Goal: Information Seeking & Learning: Find specific page/section

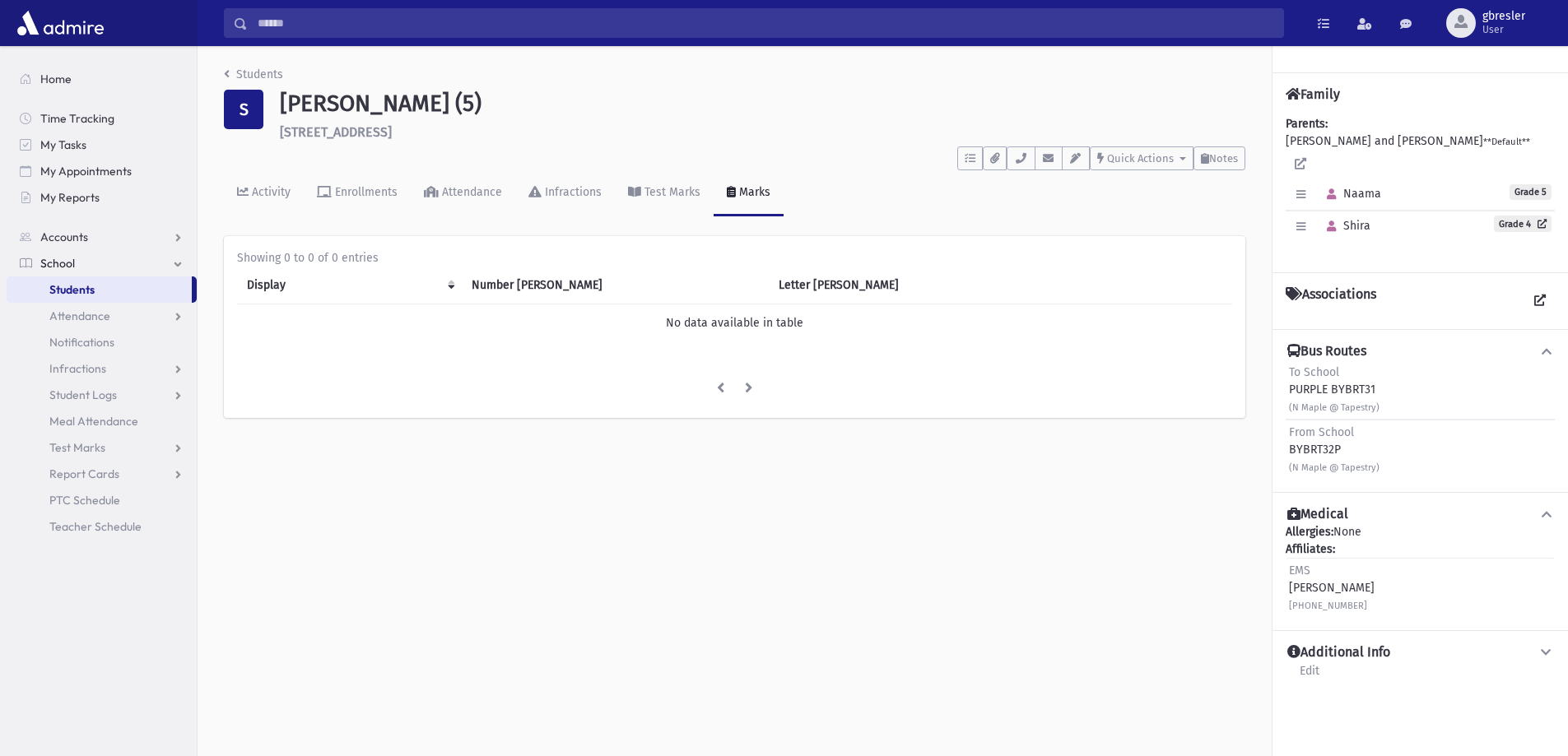
click at [263, 64] on div "Students S Shkolnik, Naama (5) 2292 South Tapestry Ct Toms River **** To Do's N…" at bounding box center [735, 249] width 1074 height 408
click at [267, 75] on link "Students" at bounding box center [253, 74] width 59 height 14
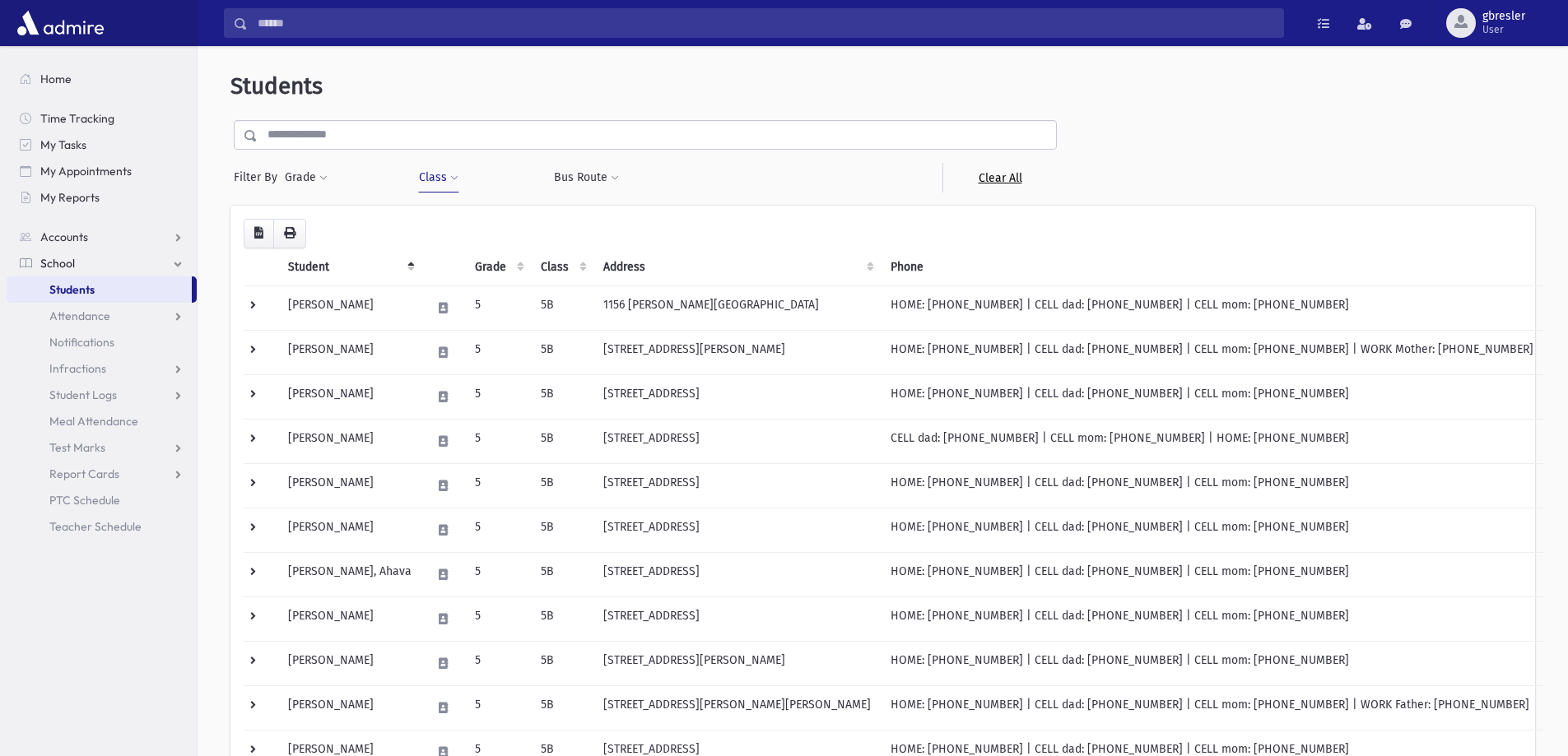
click at [1006, 176] on link "Clear All" at bounding box center [999, 177] width 114 height 29
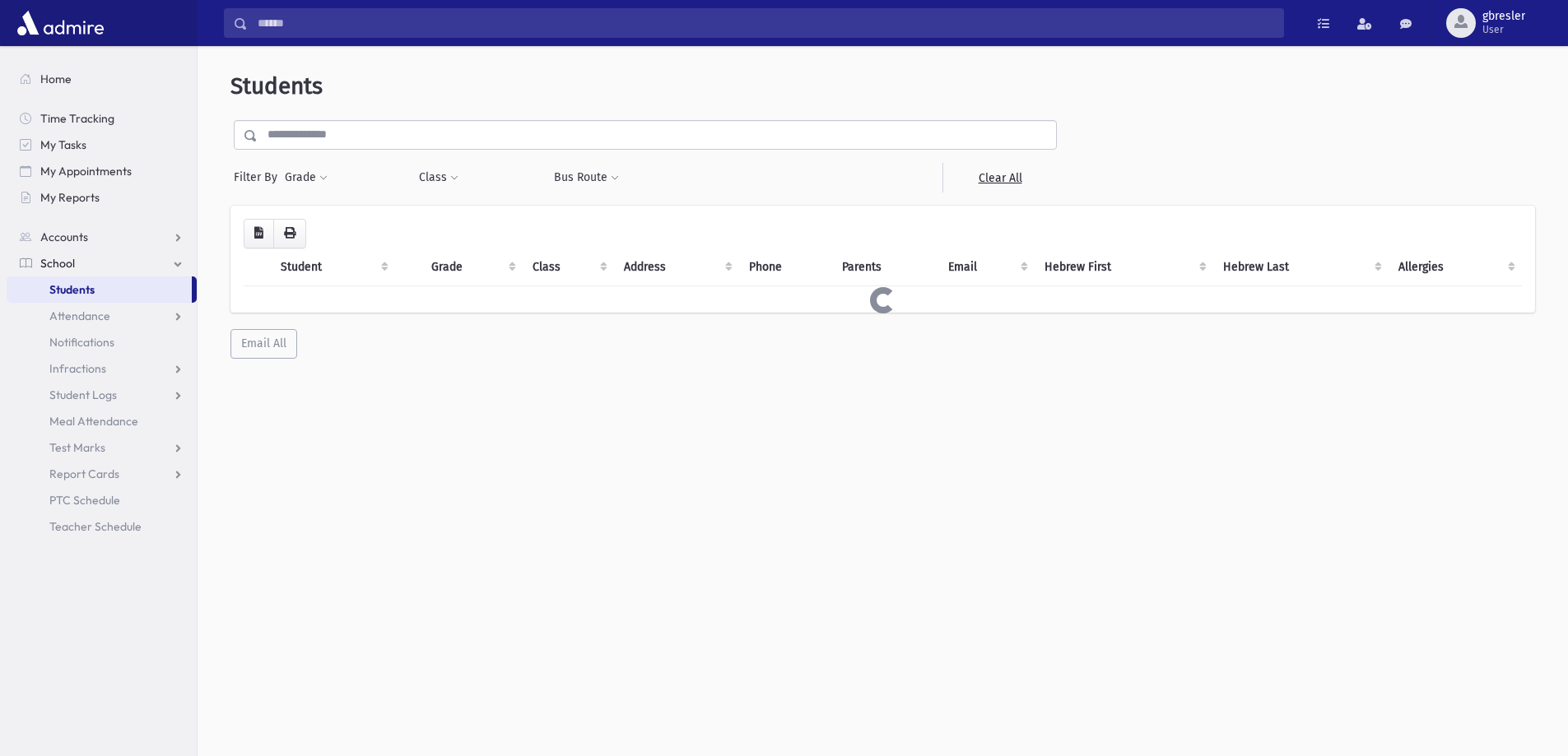
select select
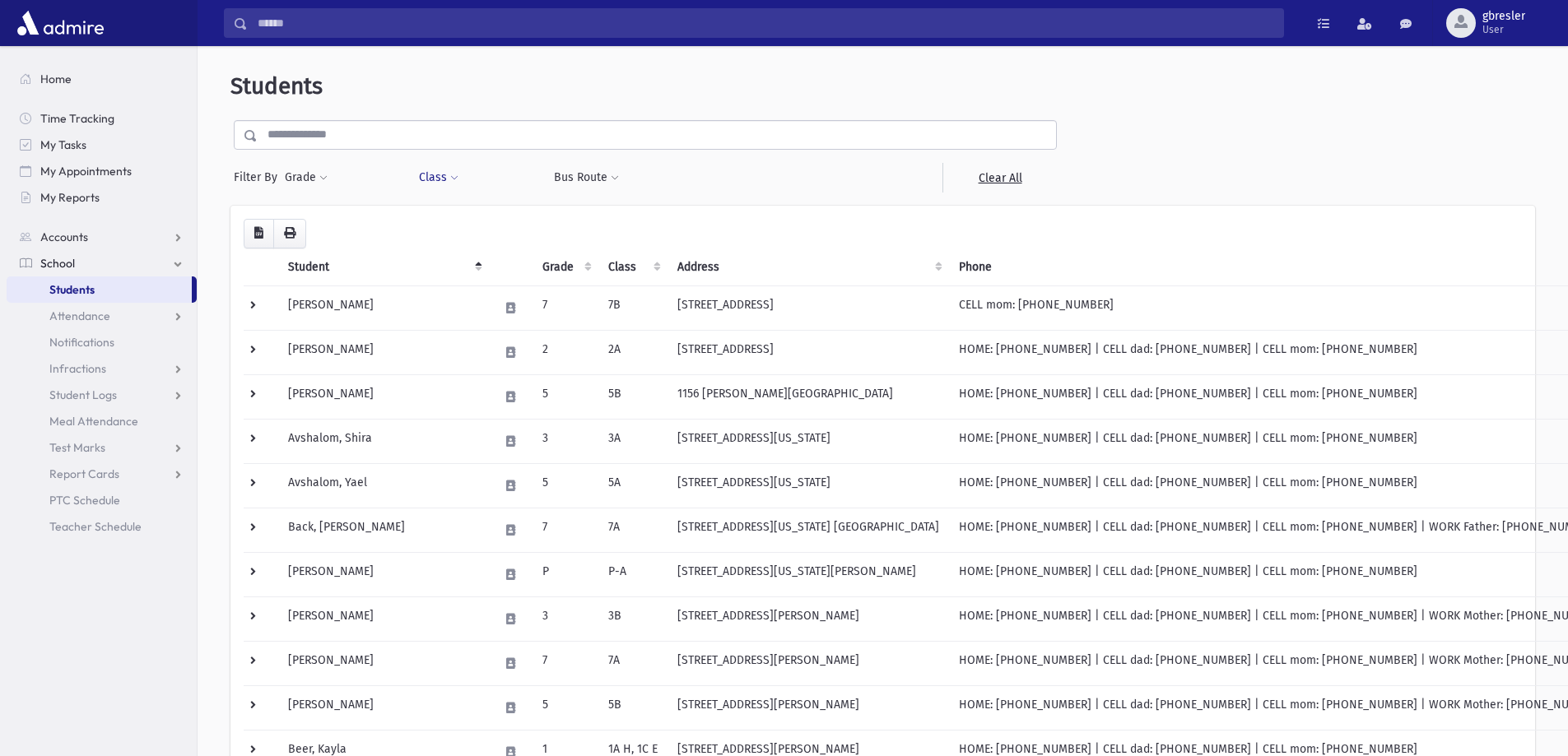
click at [450, 180] on span at bounding box center [454, 178] width 8 height 10
click at [454, 214] on ul at bounding box center [505, 220] width 158 height 24
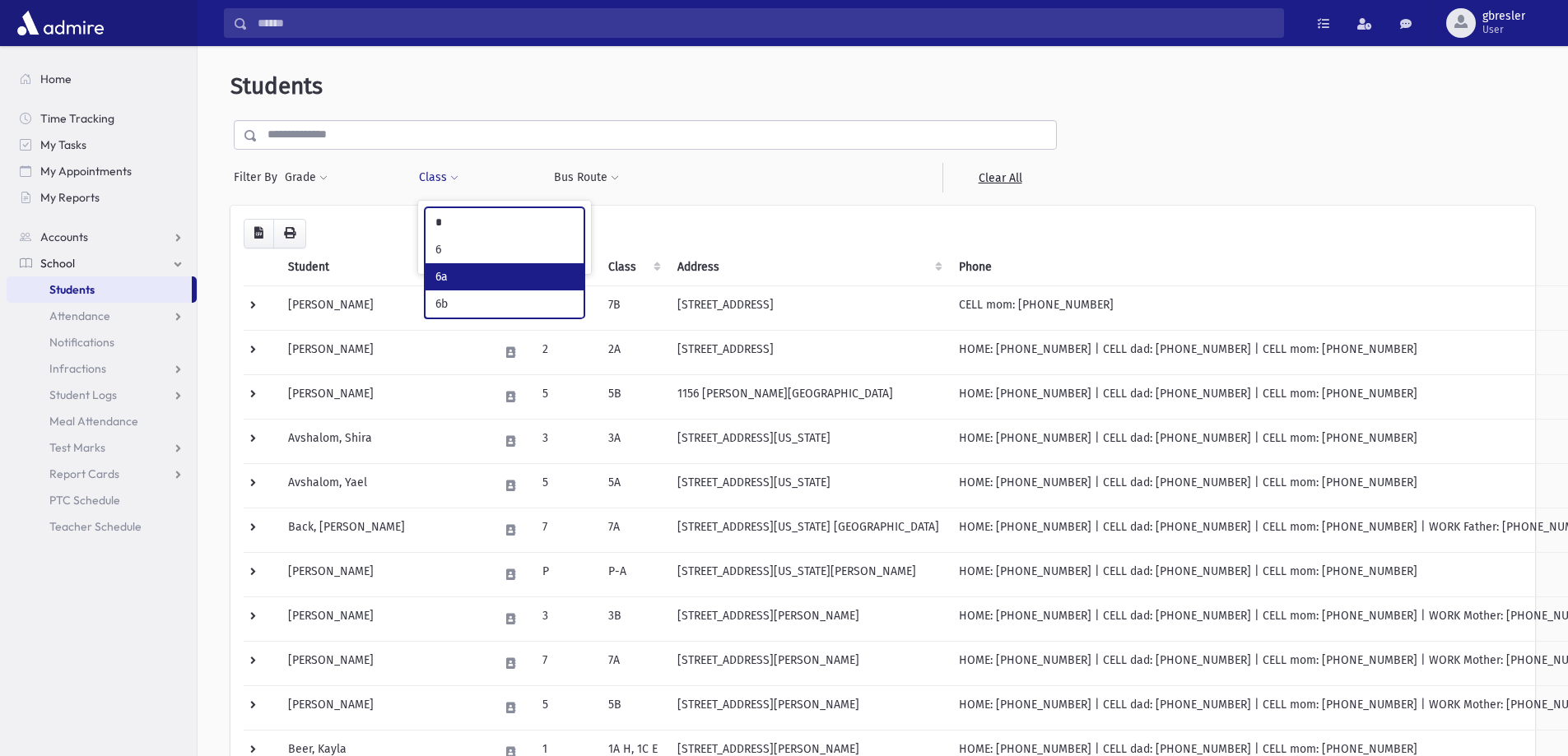
type input "*"
select select "**"
click at [507, 249] on button "Filter" at bounding box center [505, 255] width 160 height 23
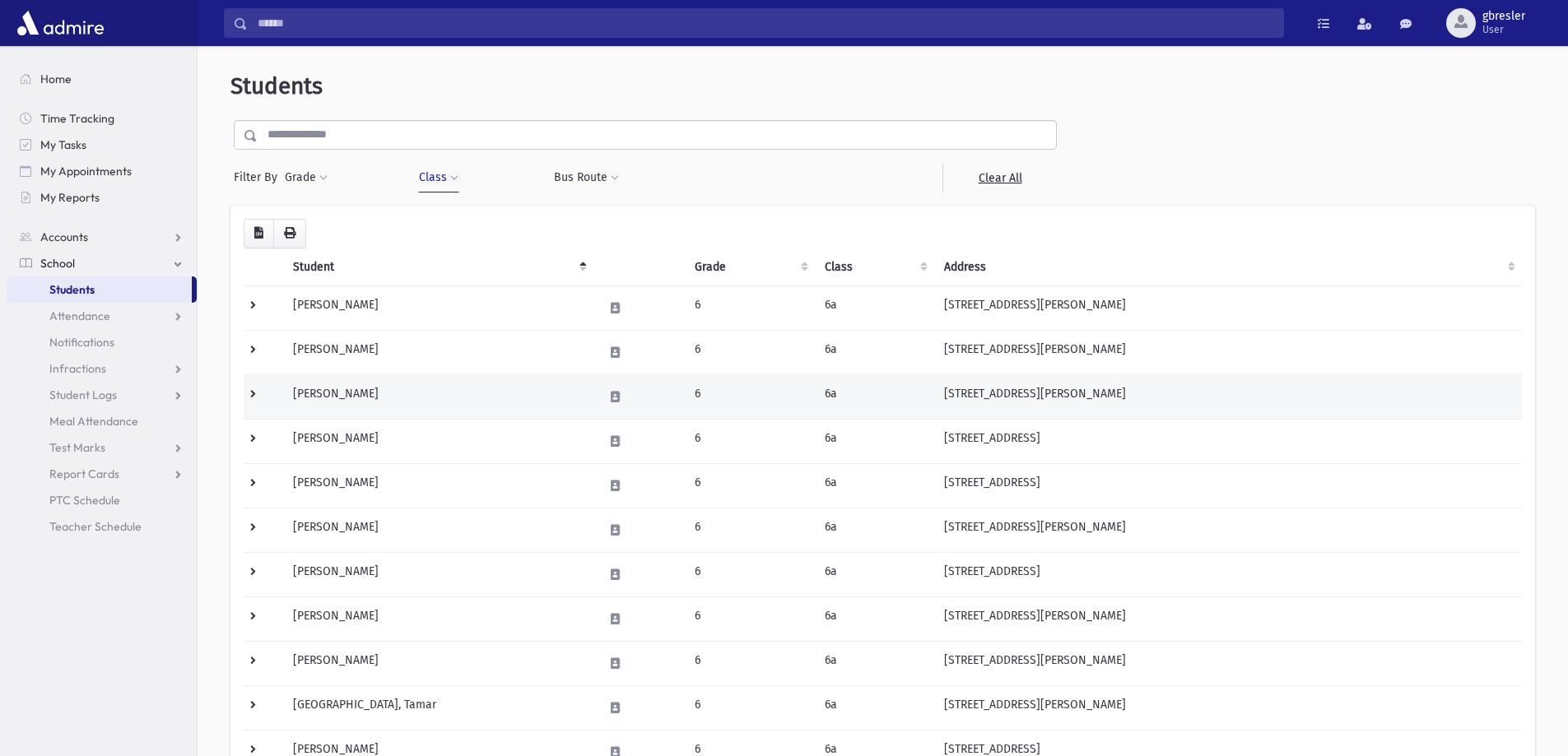
click at [330, 395] on td "[PERSON_NAME]" at bounding box center [439, 397] width 310 height 45
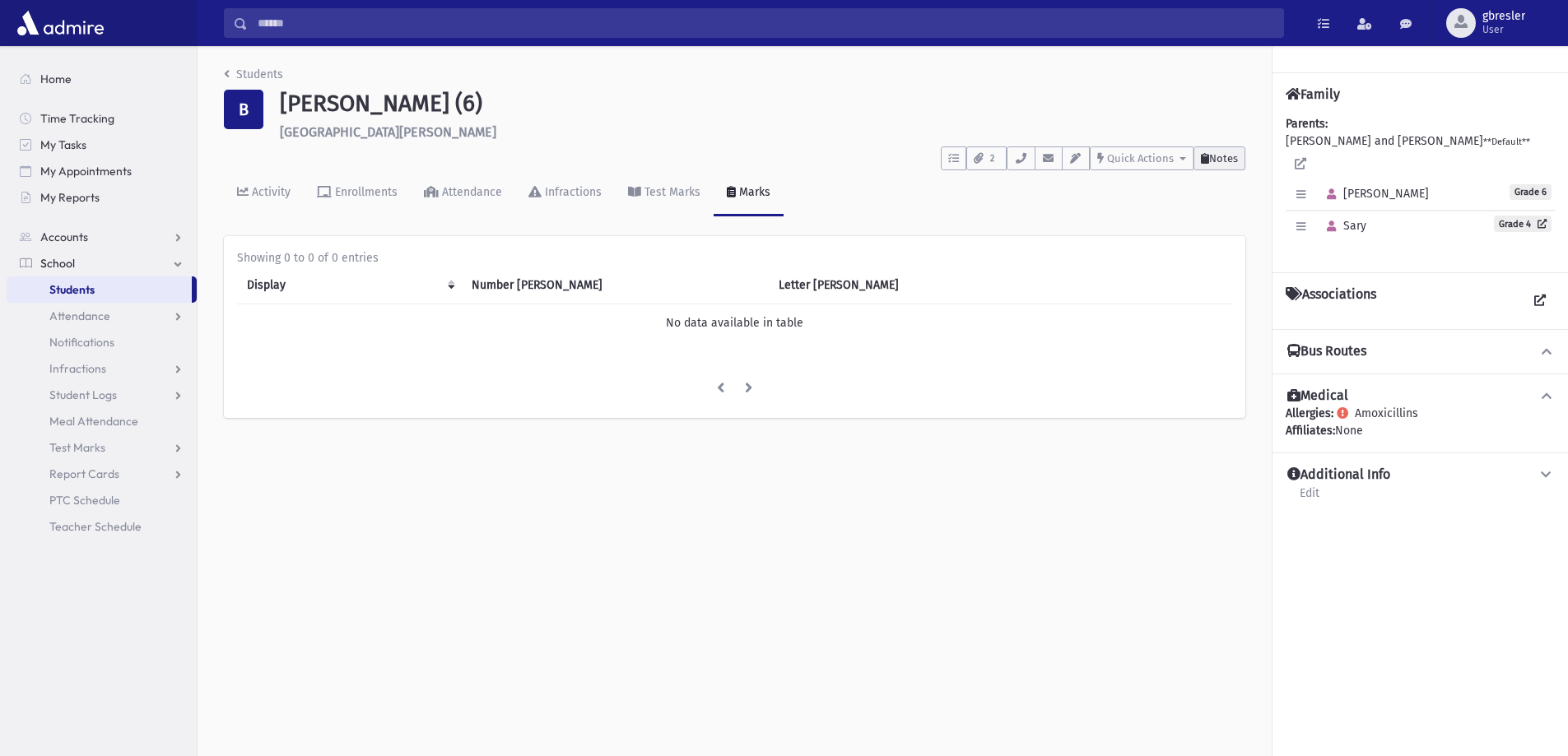
click at [1229, 162] on span "Notes" at bounding box center [1224, 158] width 29 height 13
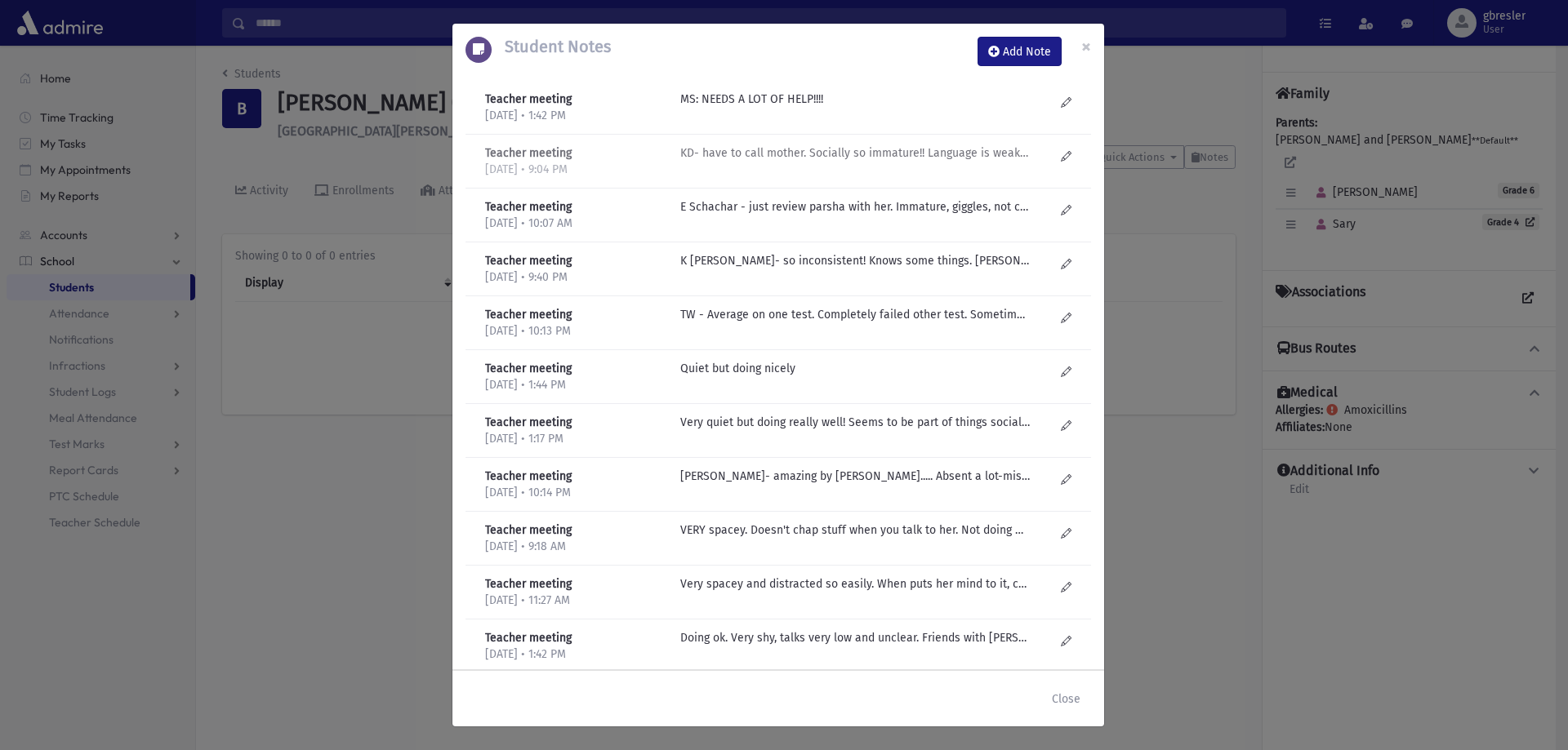
click at [897, 108] on p "KD- have to call mother. Socially so immature!! Language is weak- comprehension…" at bounding box center [856, 100] width 350 height 17
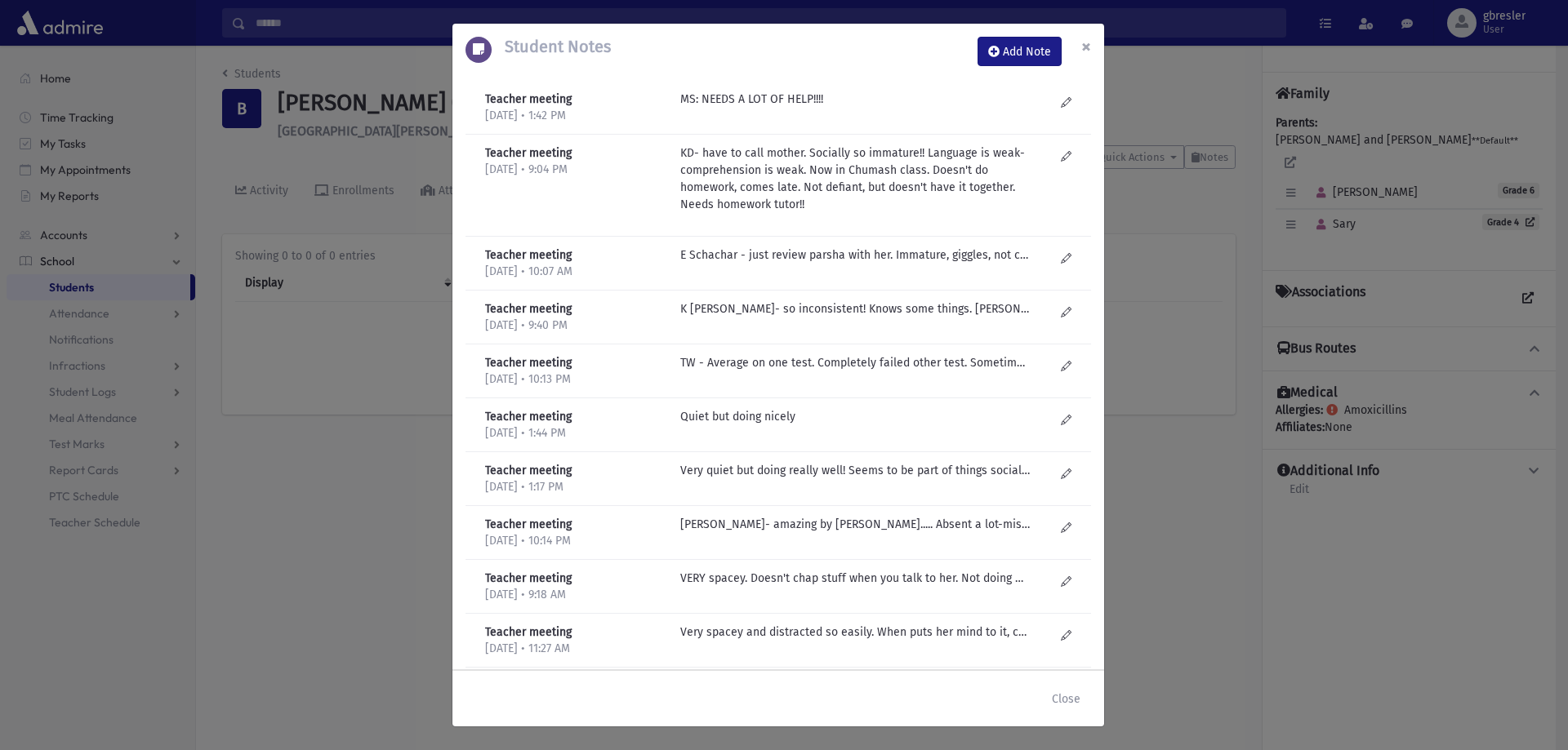
click at [1082, 46] on span "×" at bounding box center [1086, 46] width 10 height 23
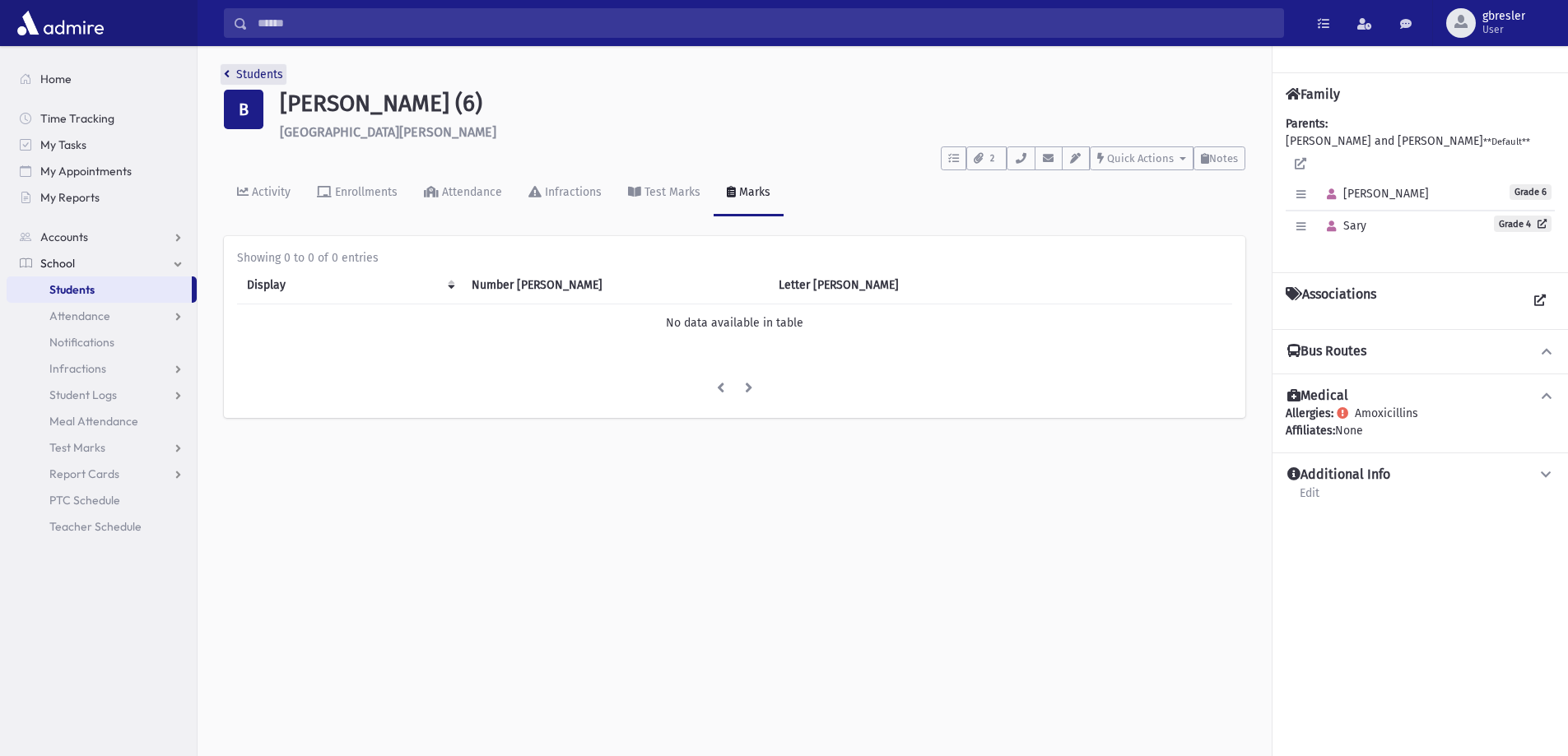
click at [273, 75] on link "Students" at bounding box center [253, 74] width 59 height 14
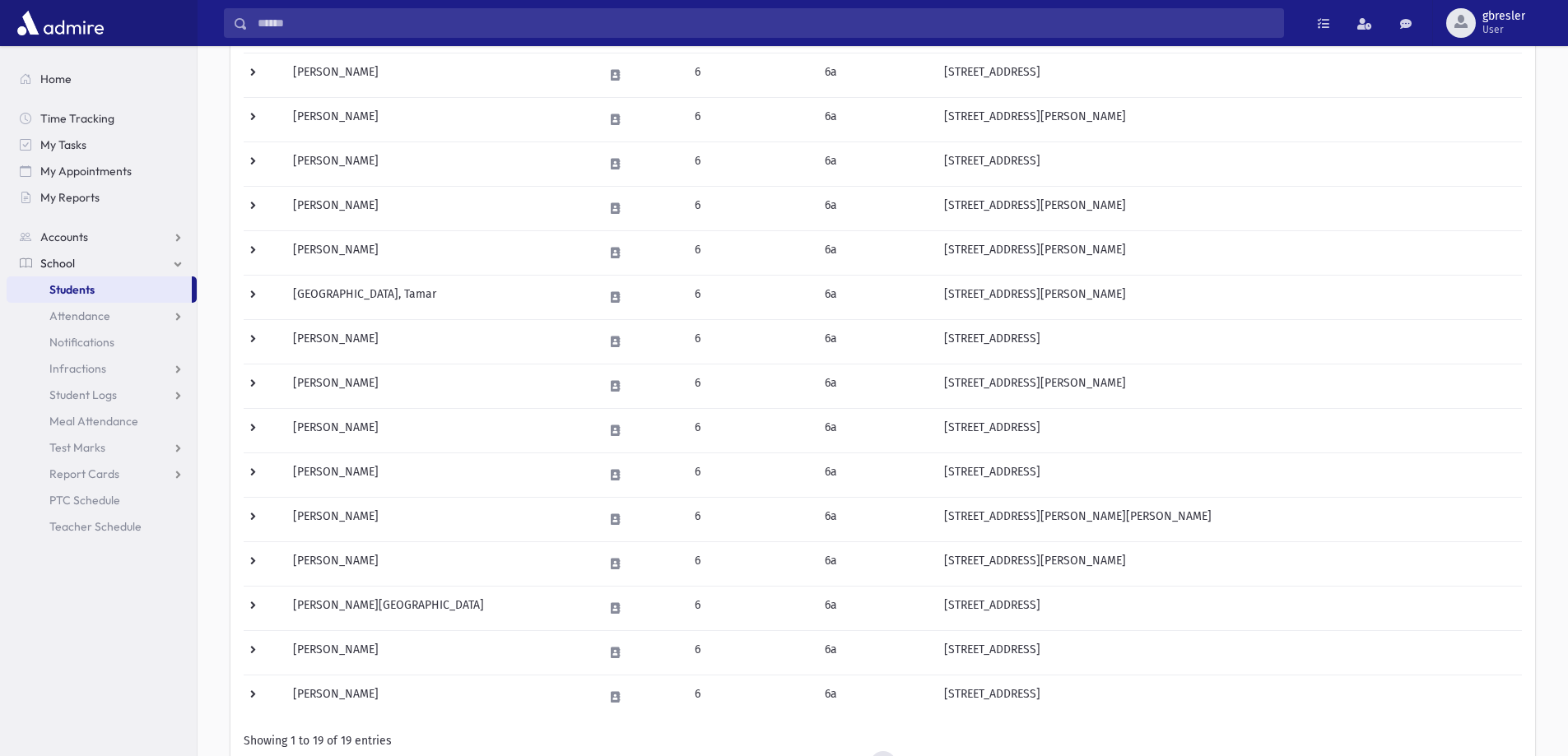
scroll to position [411, 0]
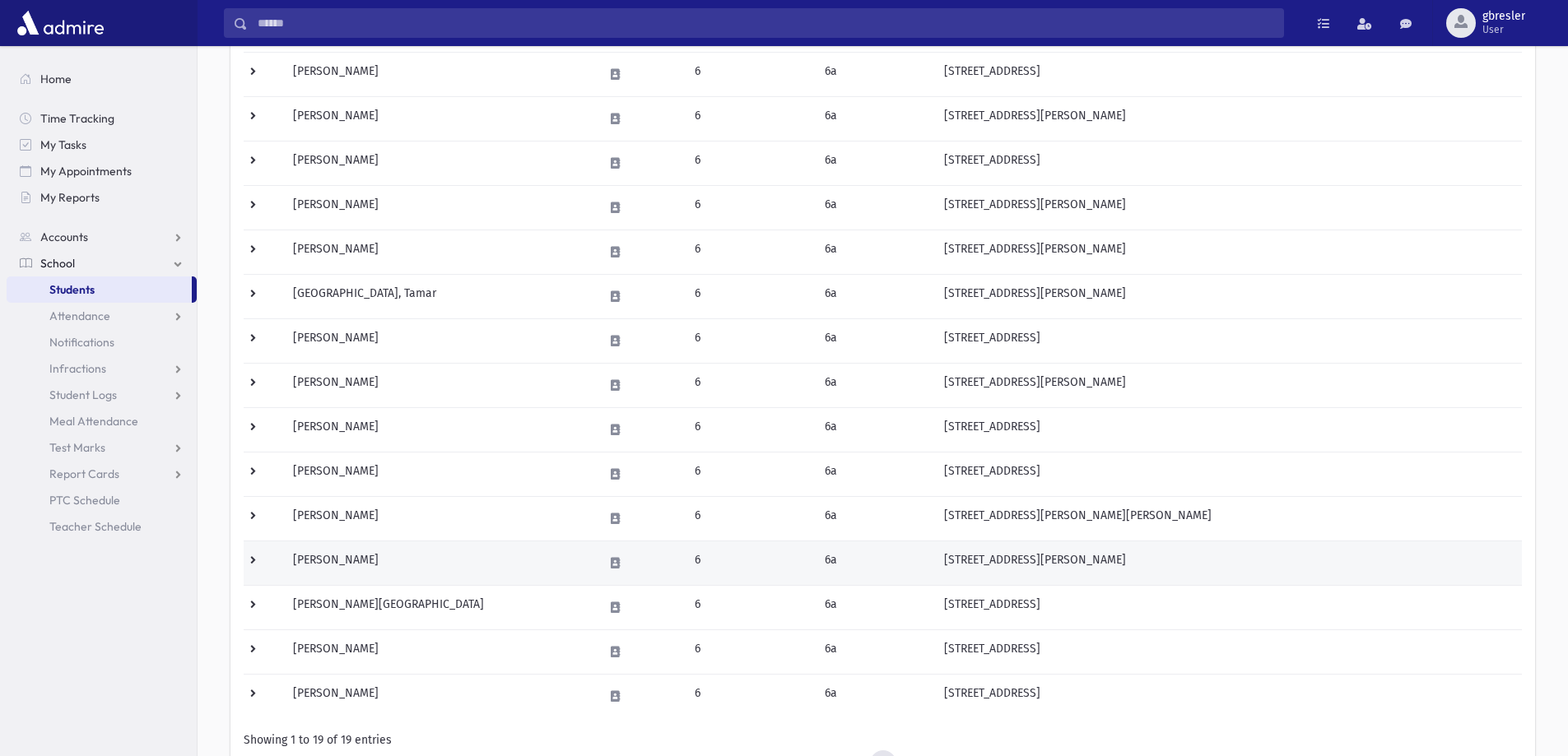
click at [323, 558] on td "[PERSON_NAME]" at bounding box center [439, 563] width 310 height 45
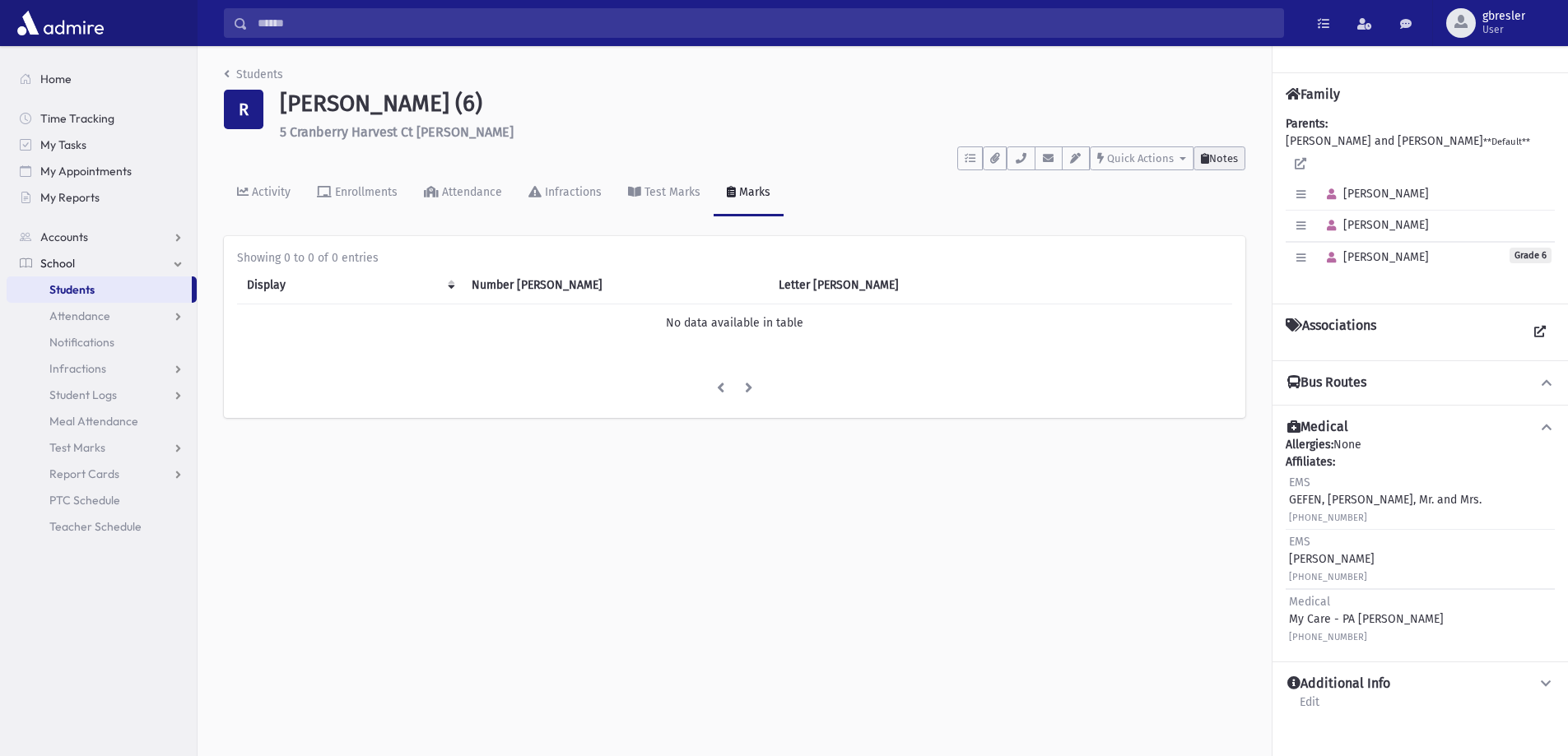
click at [1231, 165] on button "Notes" at bounding box center [1219, 158] width 52 height 23
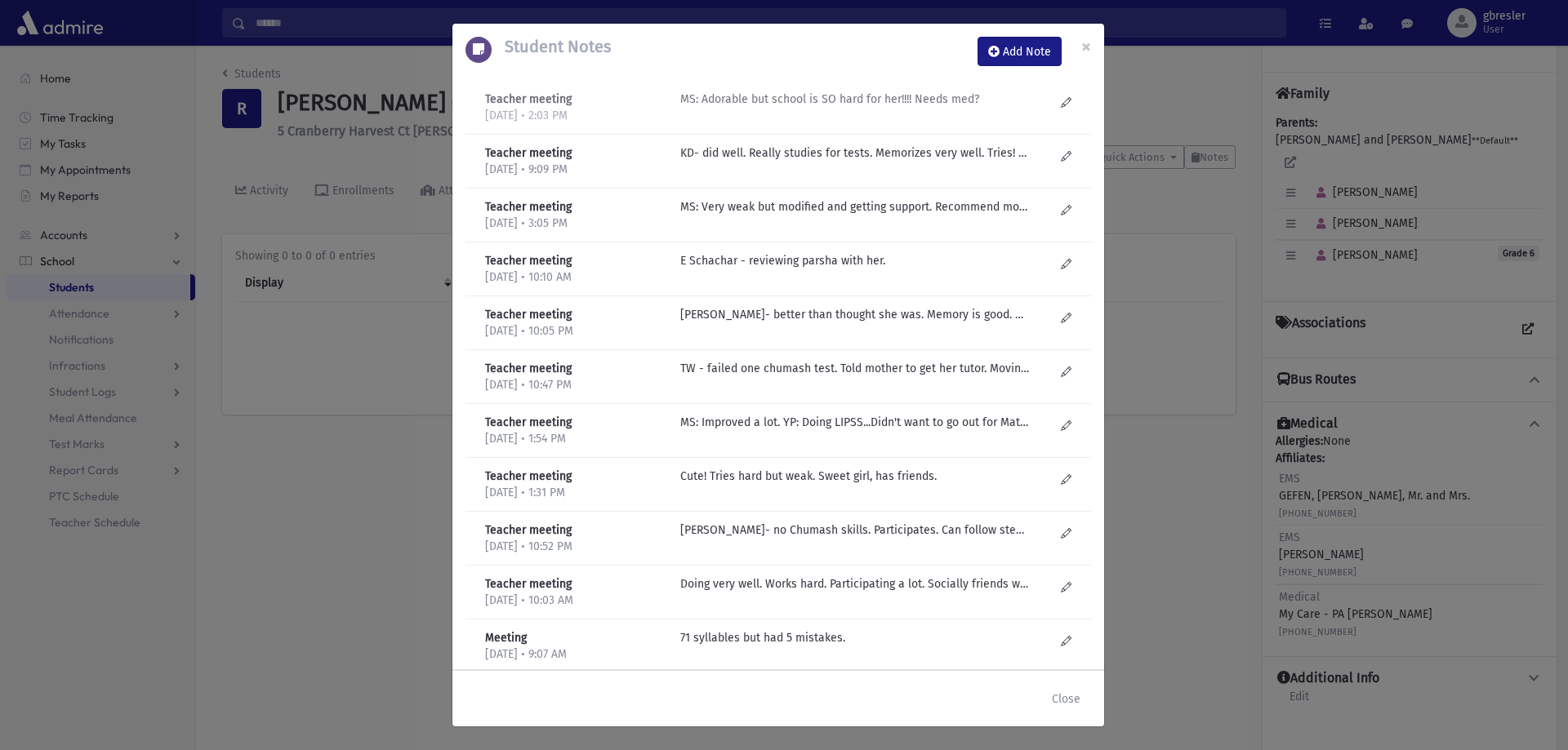
click at [844, 102] on p "MS: Adorable but school is SO hard for her!!!! Needs med?" at bounding box center [856, 100] width 350 height 17
click at [822, 154] on p "KD- did well. Really studies for tests. Memorizes very well. Tries! Cares! So w…" at bounding box center [856, 154] width 350 height 17
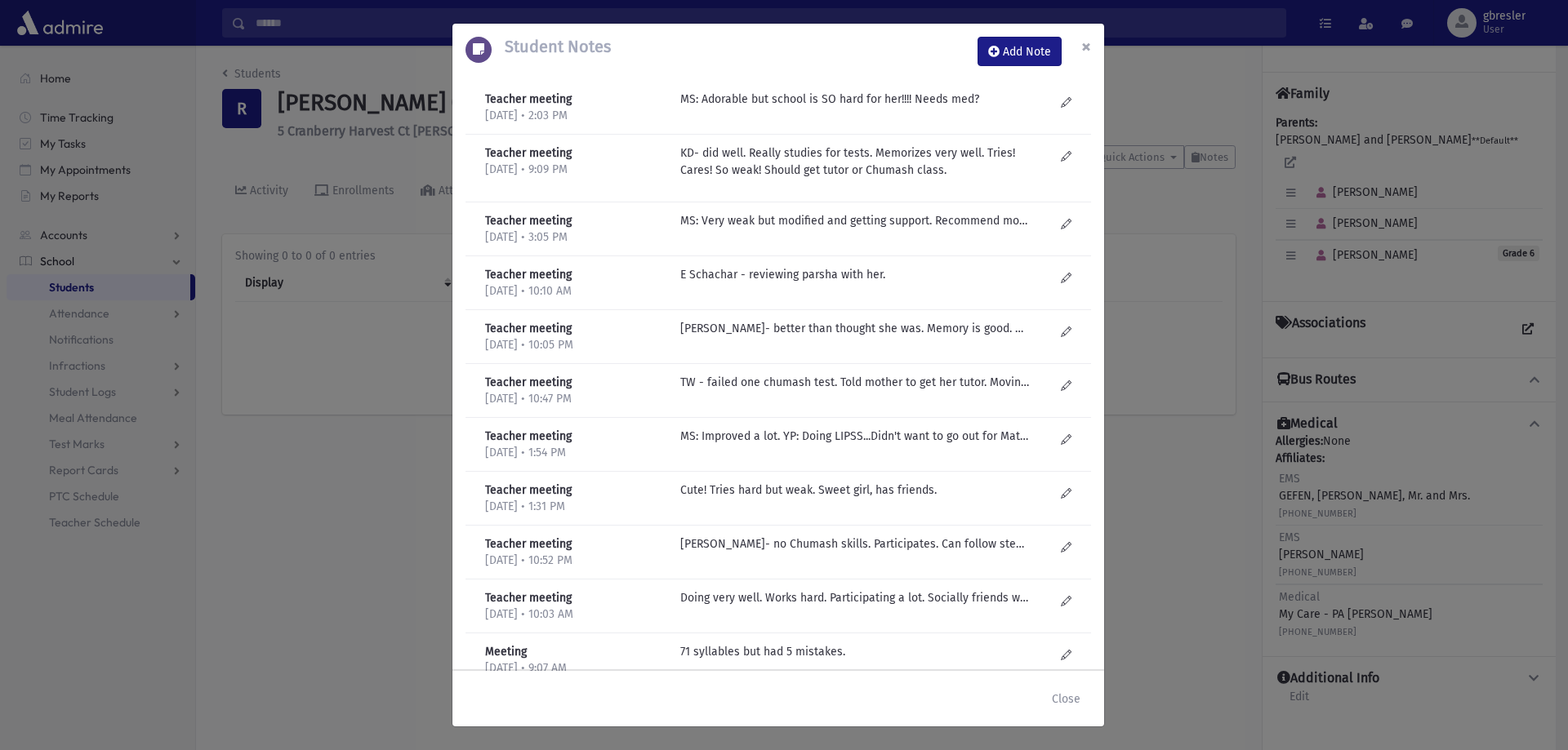
click at [1088, 42] on span "×" at bounding box center [1086, 46] width 10 height 23
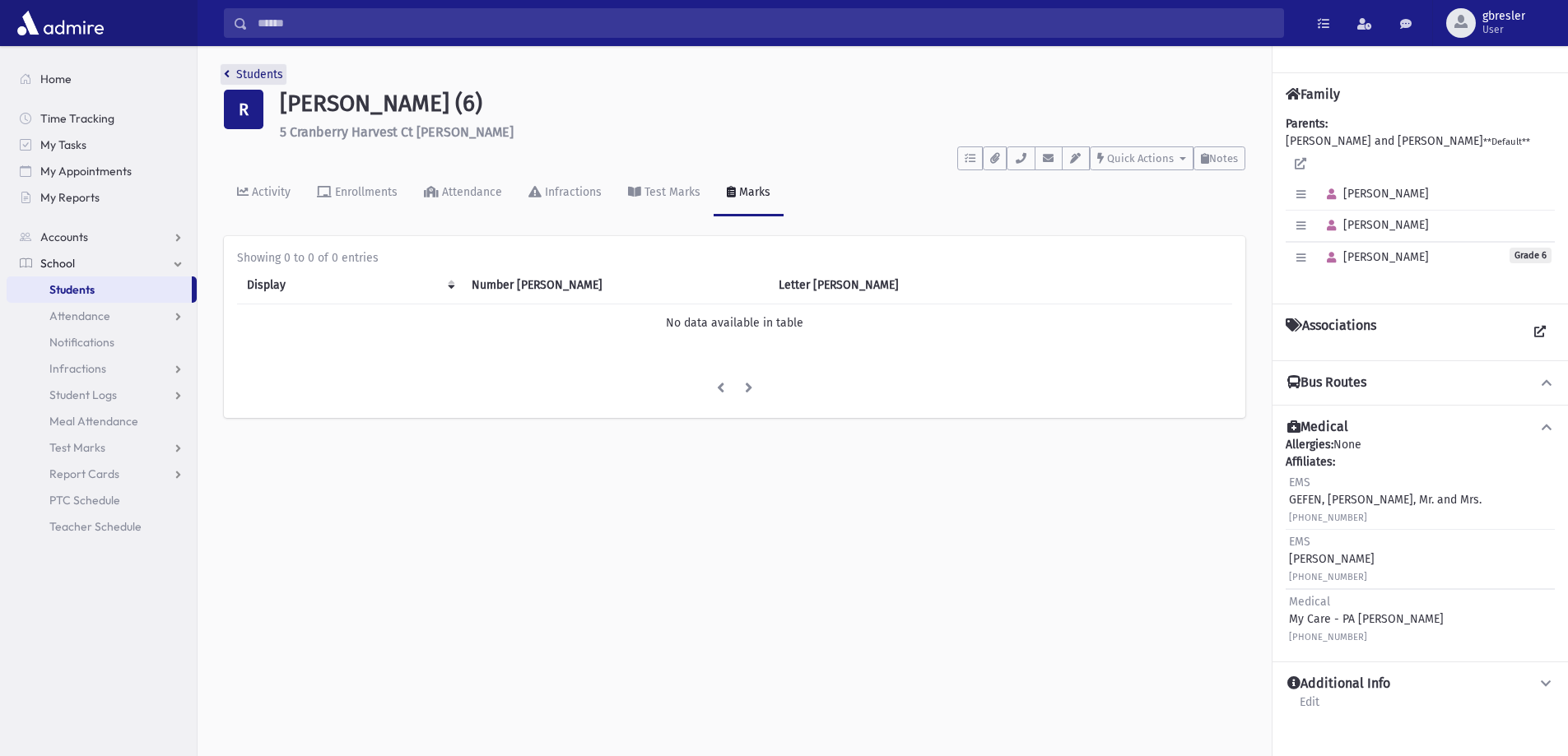
click at [277, 71] on link "Students" at bounding box center [253, 74] width 59 height 14
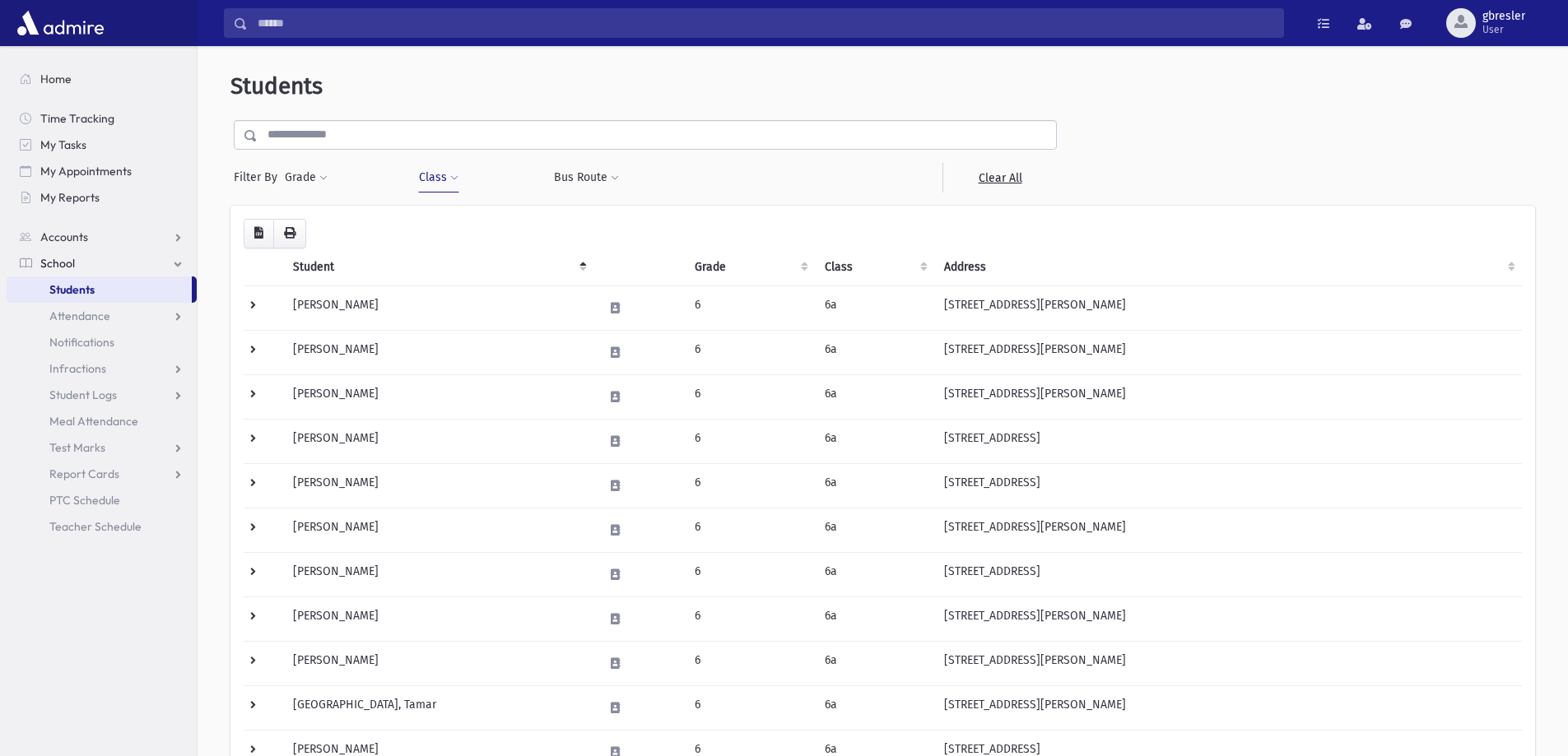
click at [451, 183] on span at bounding box center [454, 178] width 8 height 10
click at [1004, 179] on link "Clear All" at bounding box center [999, 177] width 114 height 29
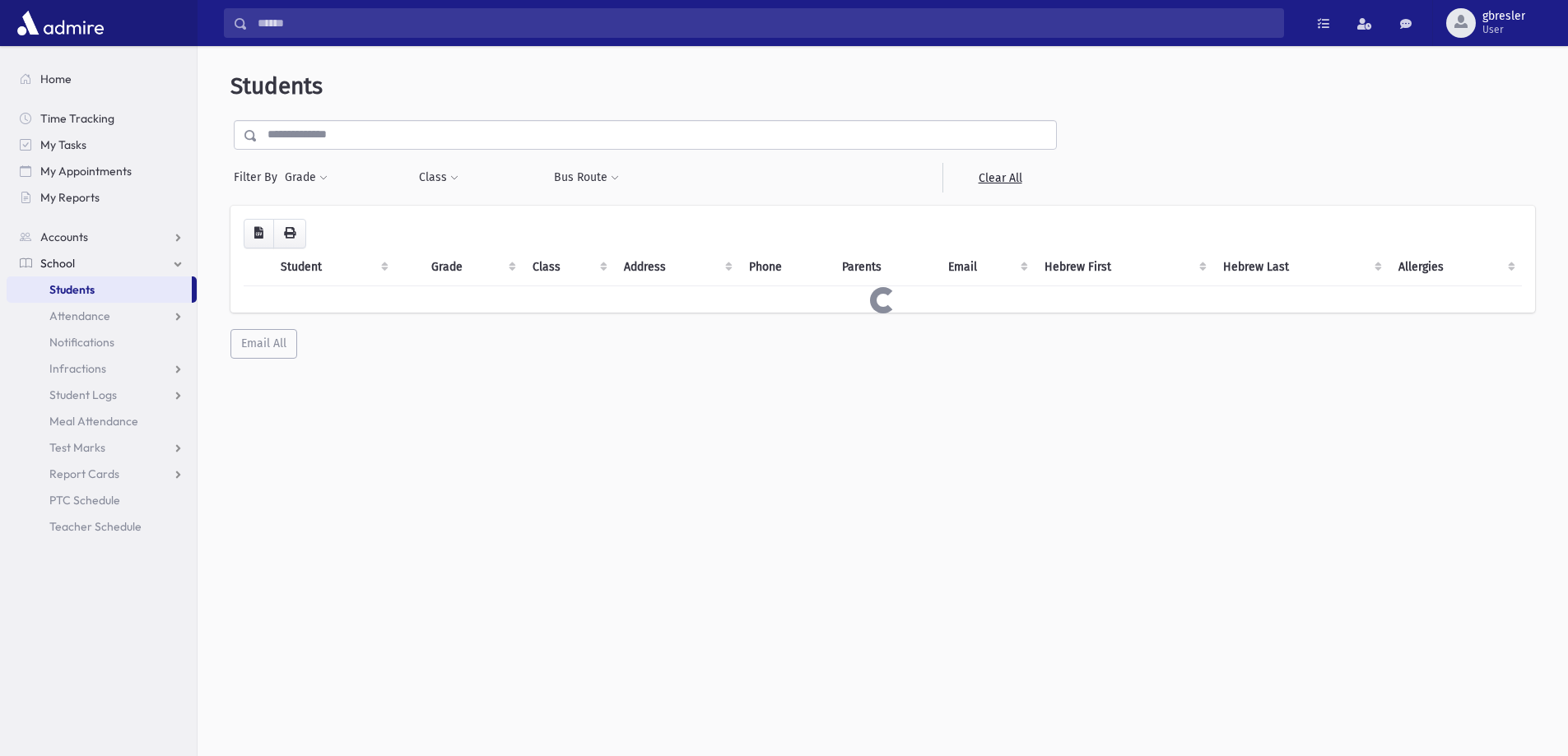
select select
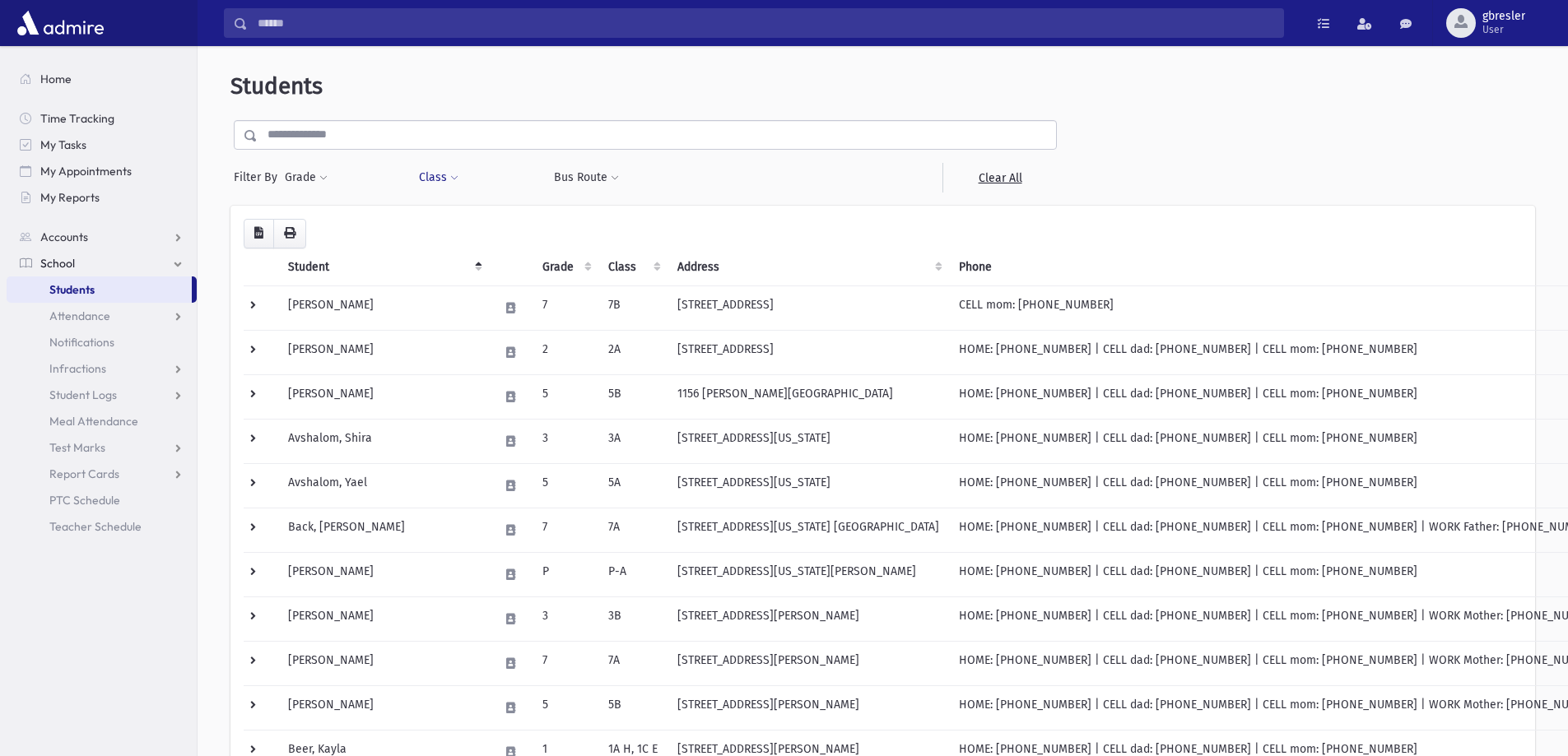
click at [437, 181] on button "Class" at bounding box center [439, 177] width 41 height 29
click at [456, 219] on ul at bounding box center [505, 220] width 158 height 24
type input "**"
select select "**"
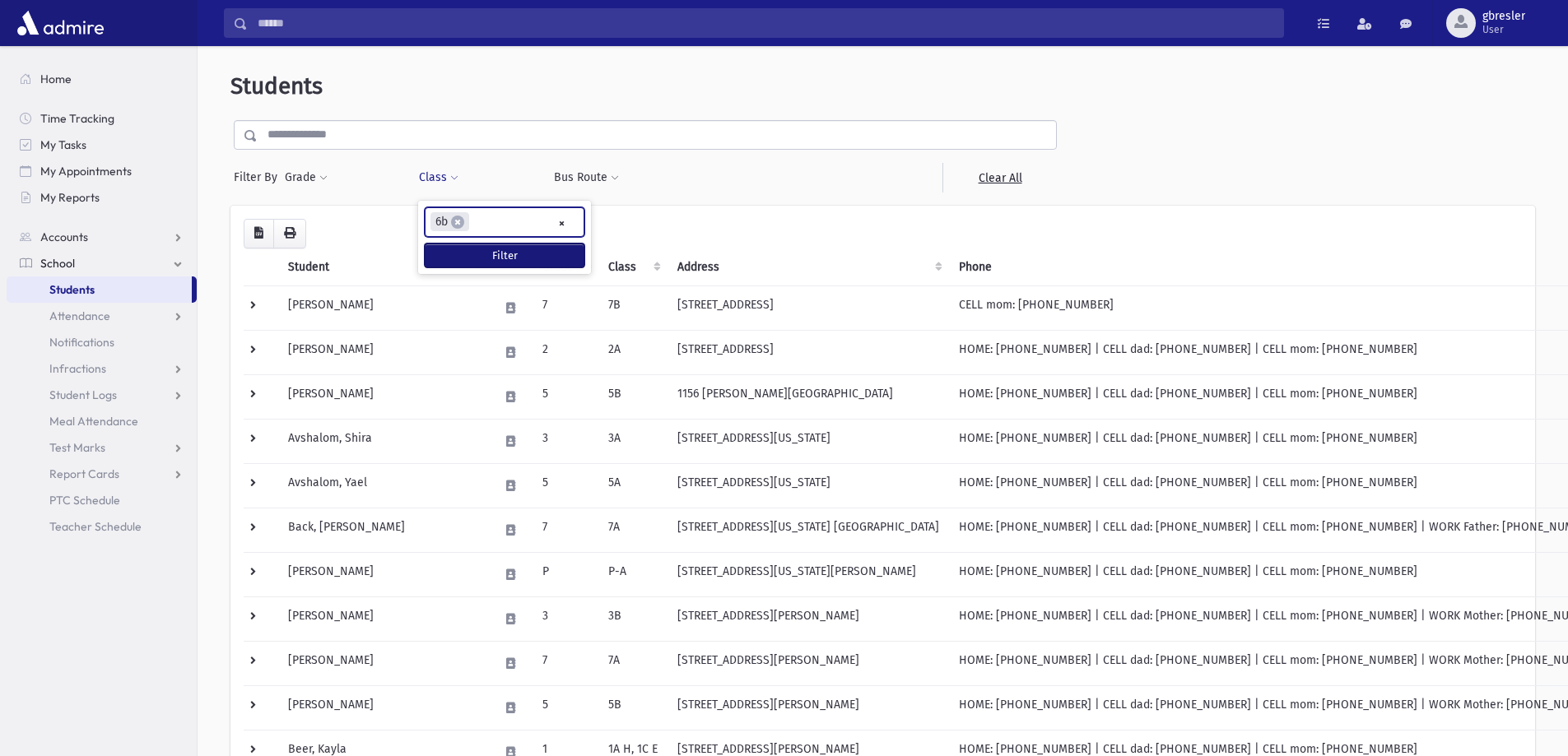
click at [475, 260] on button "Filter" at bounding box center [505, 255] width 160 height 23
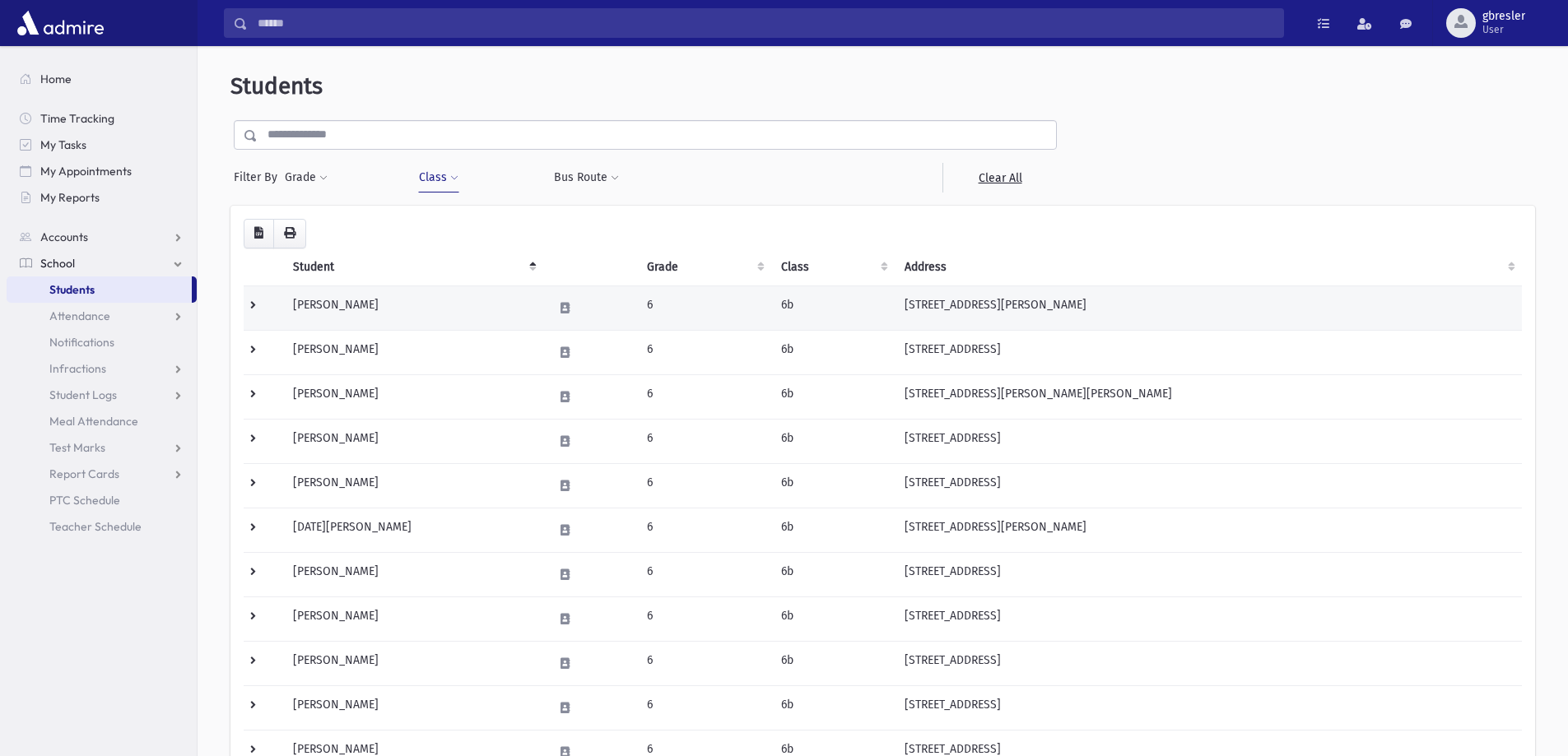
click at [400, 309] on td "Blatter, Ahuva" at bounding box center [413, 308] width 259 height 45
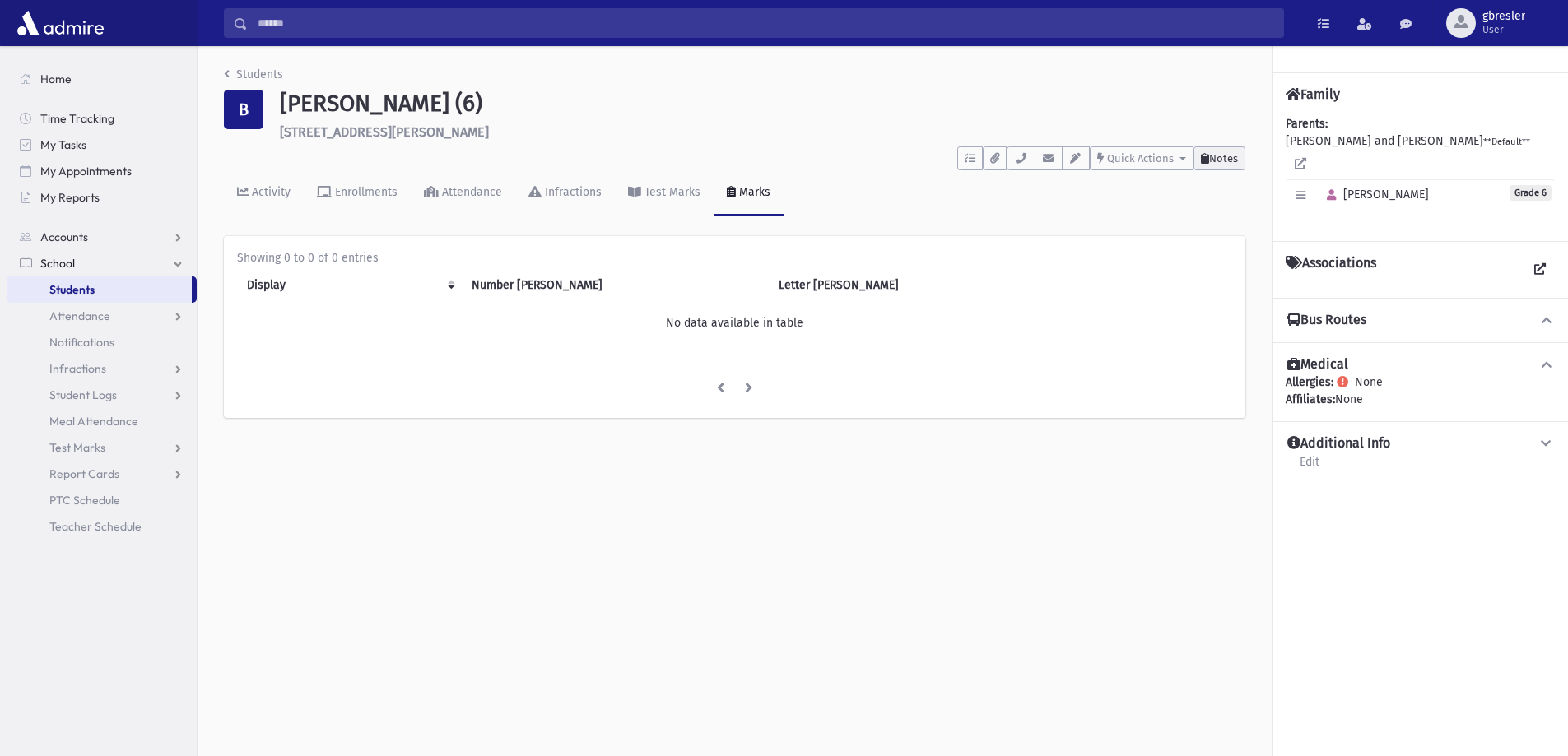
click at [1221, 166] on button "Notes" at bounding box center [1219, 158] width 52 height 23
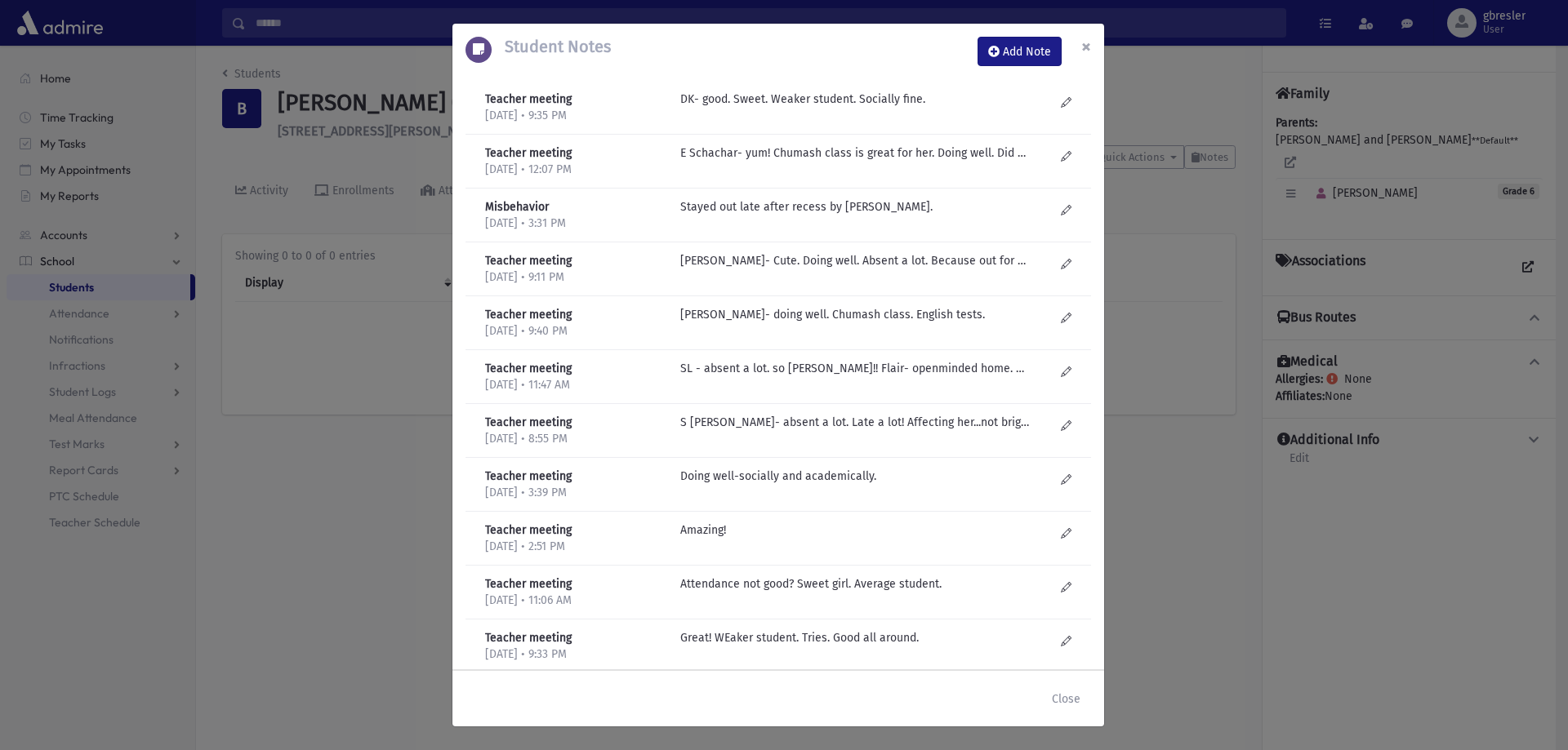
click at [1088, 47] on span "×" at bounding box center [1086, 46] width 10 height 23
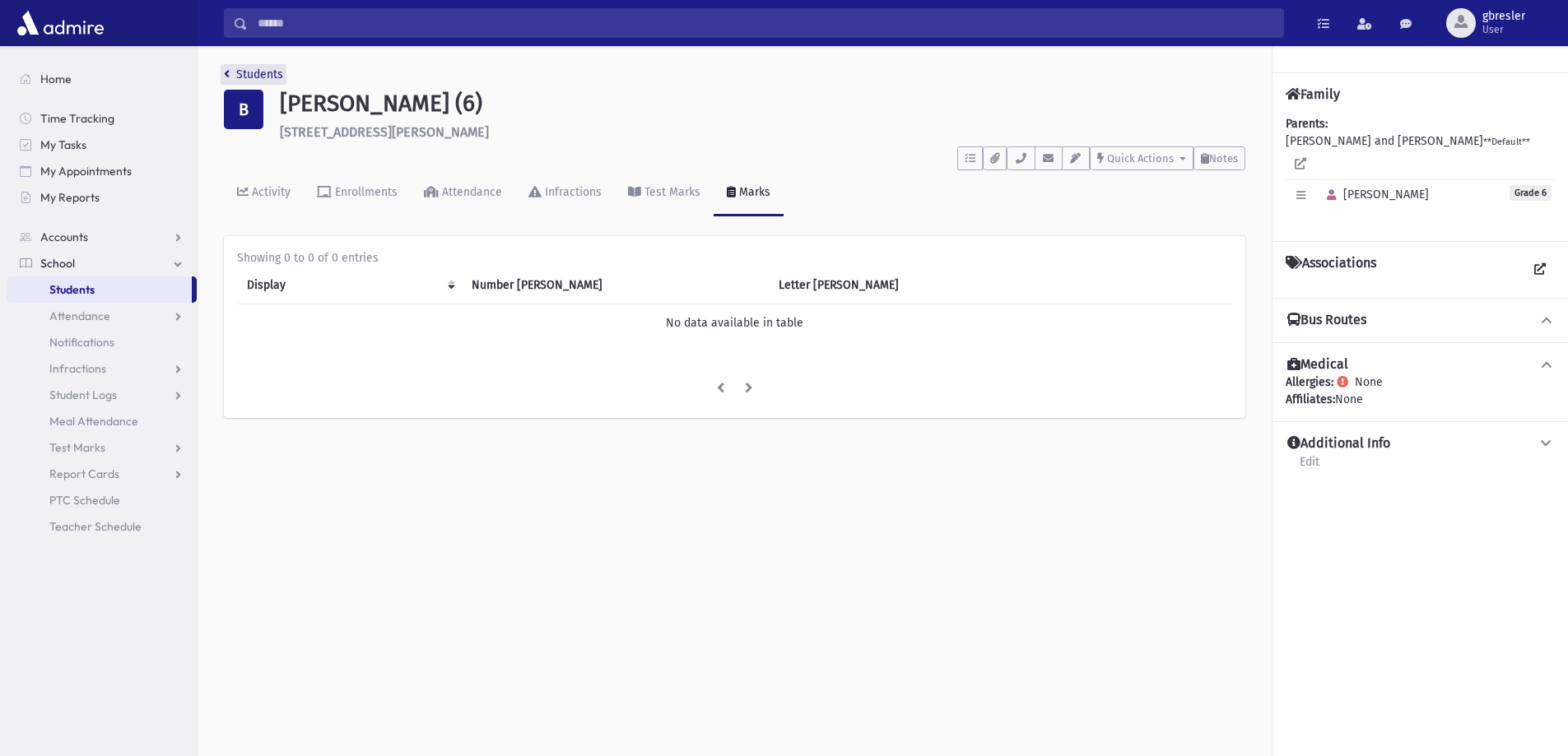
click at [271, 77] on link "Students" at bounding box center [253, 74] width 59 height 14
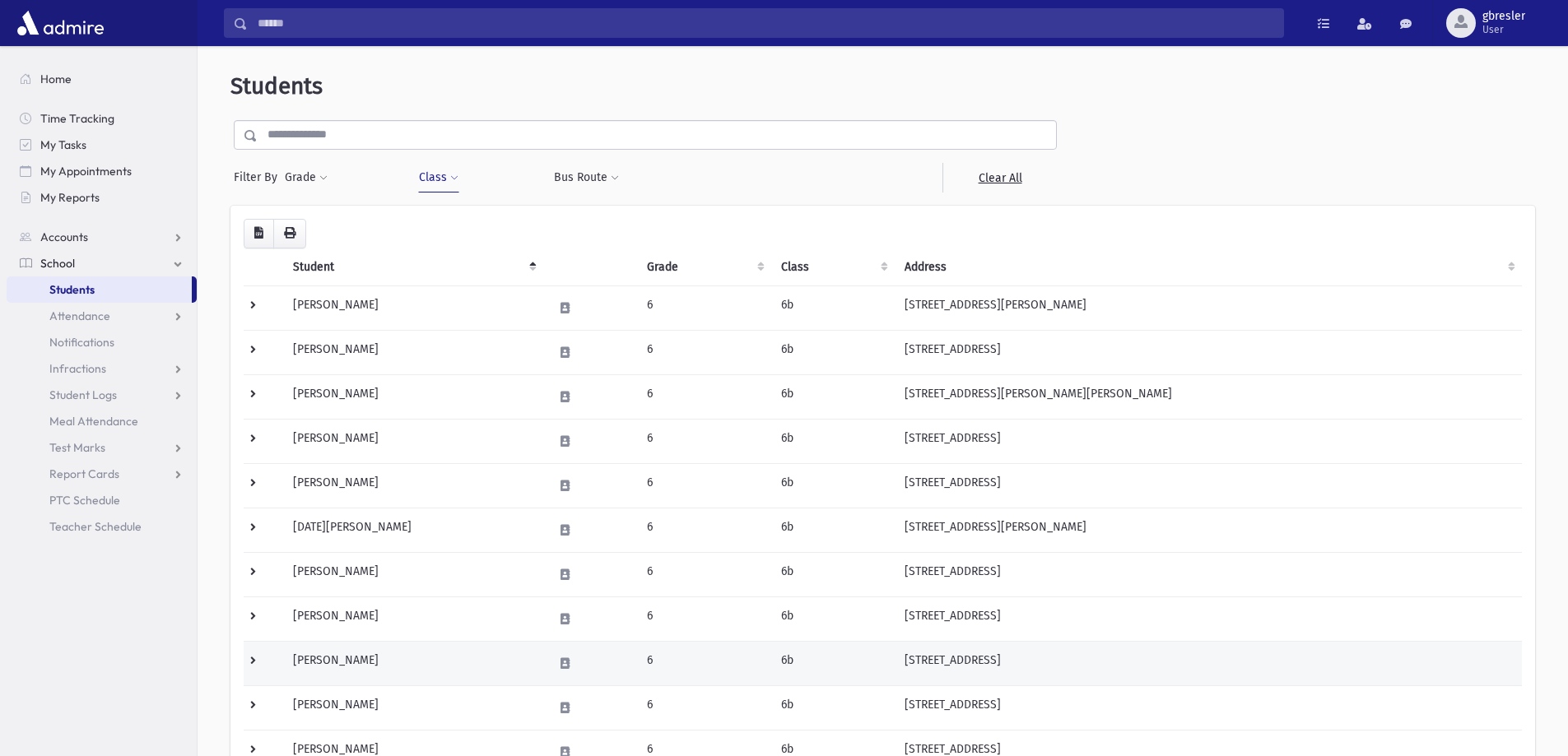
click at [371, 654] on td "[PERSON_NAME]" at bounding box center [413, 663] width 259 height 45
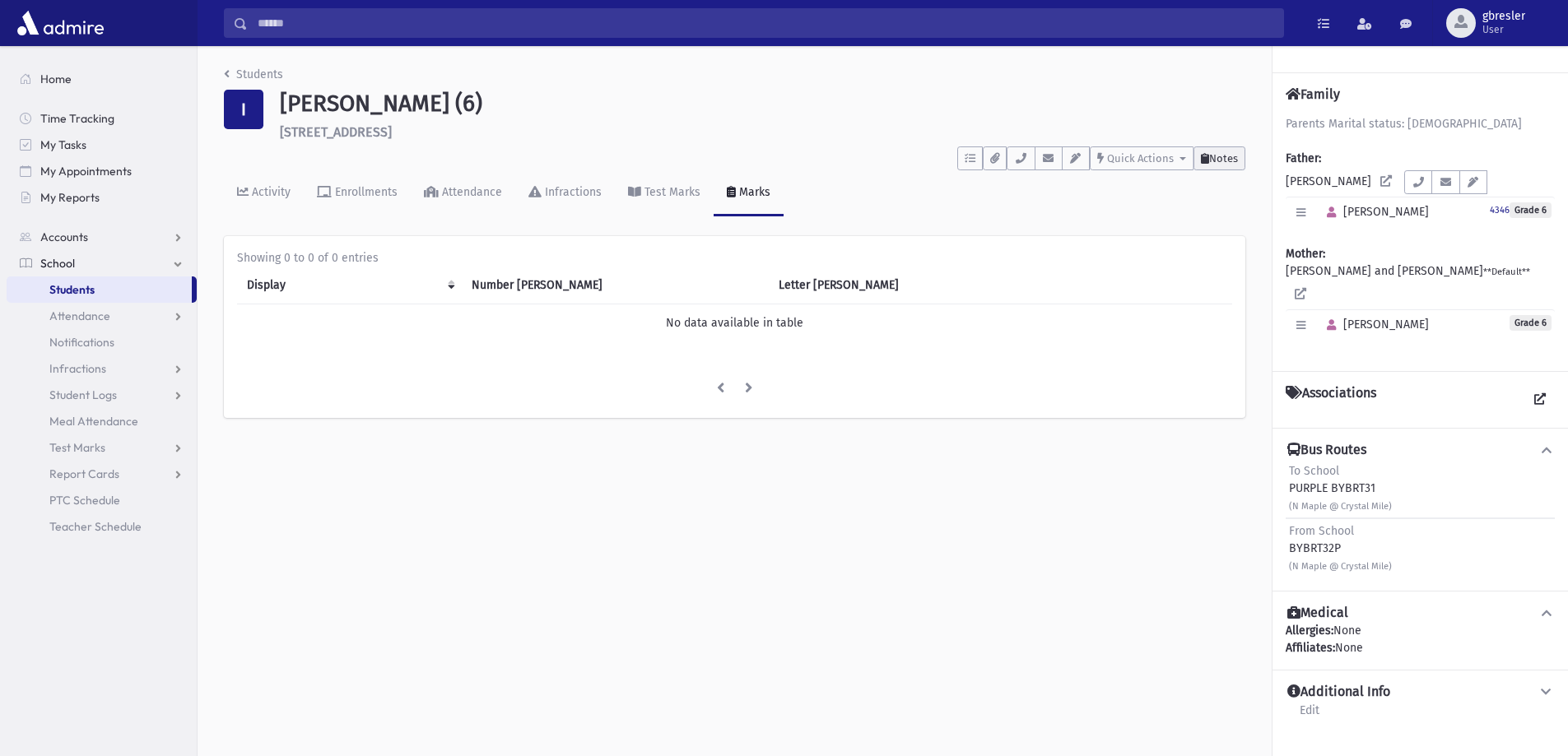
click at [1231, 167] on button "Notes" at bounding box center [1219, 158] width 52 height 23
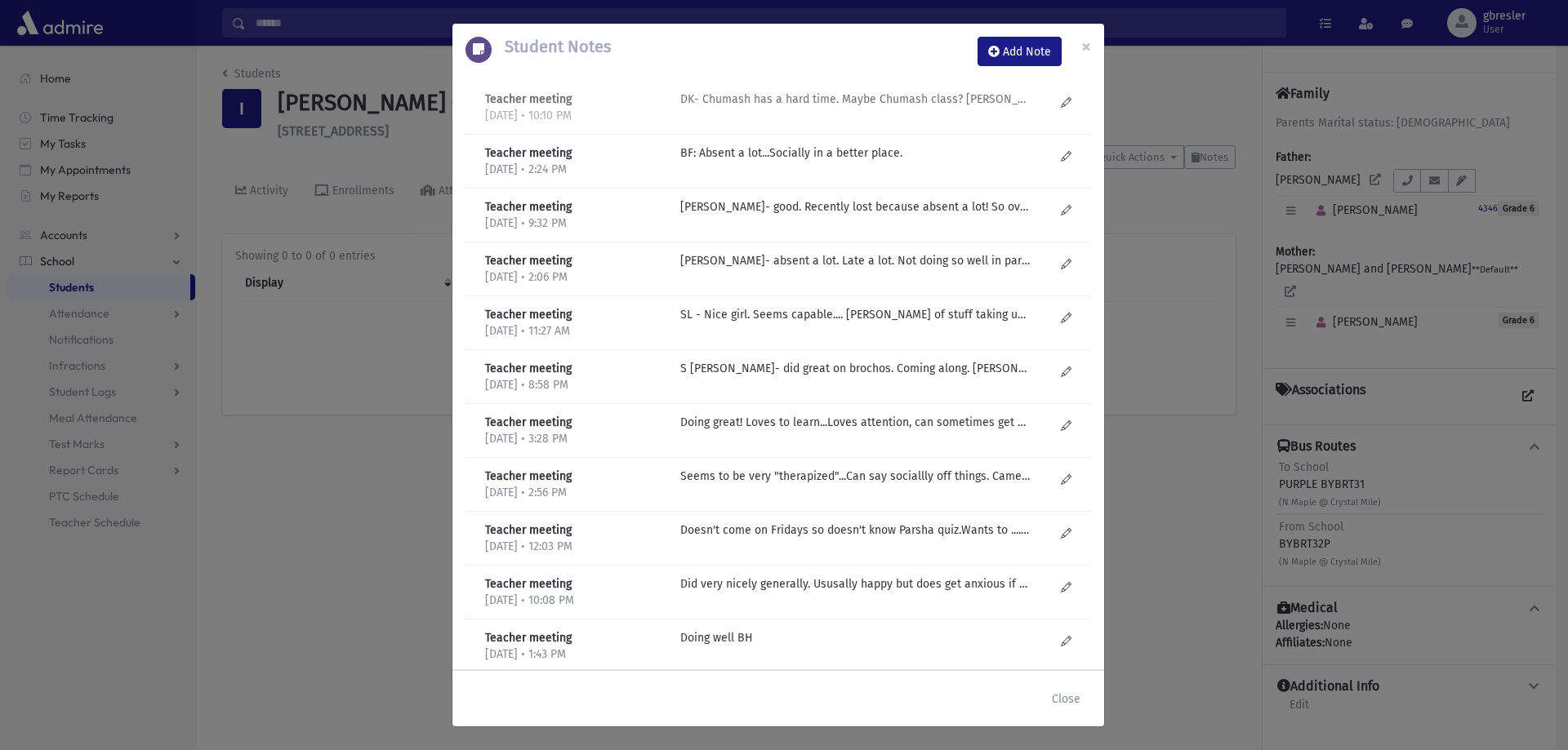
click at [944, 108] on div "DK- Chumash has a hard time. Maybe Chumash class? Mom kept saying will get her …" at bounding box center [867, 107] width 391 height 34
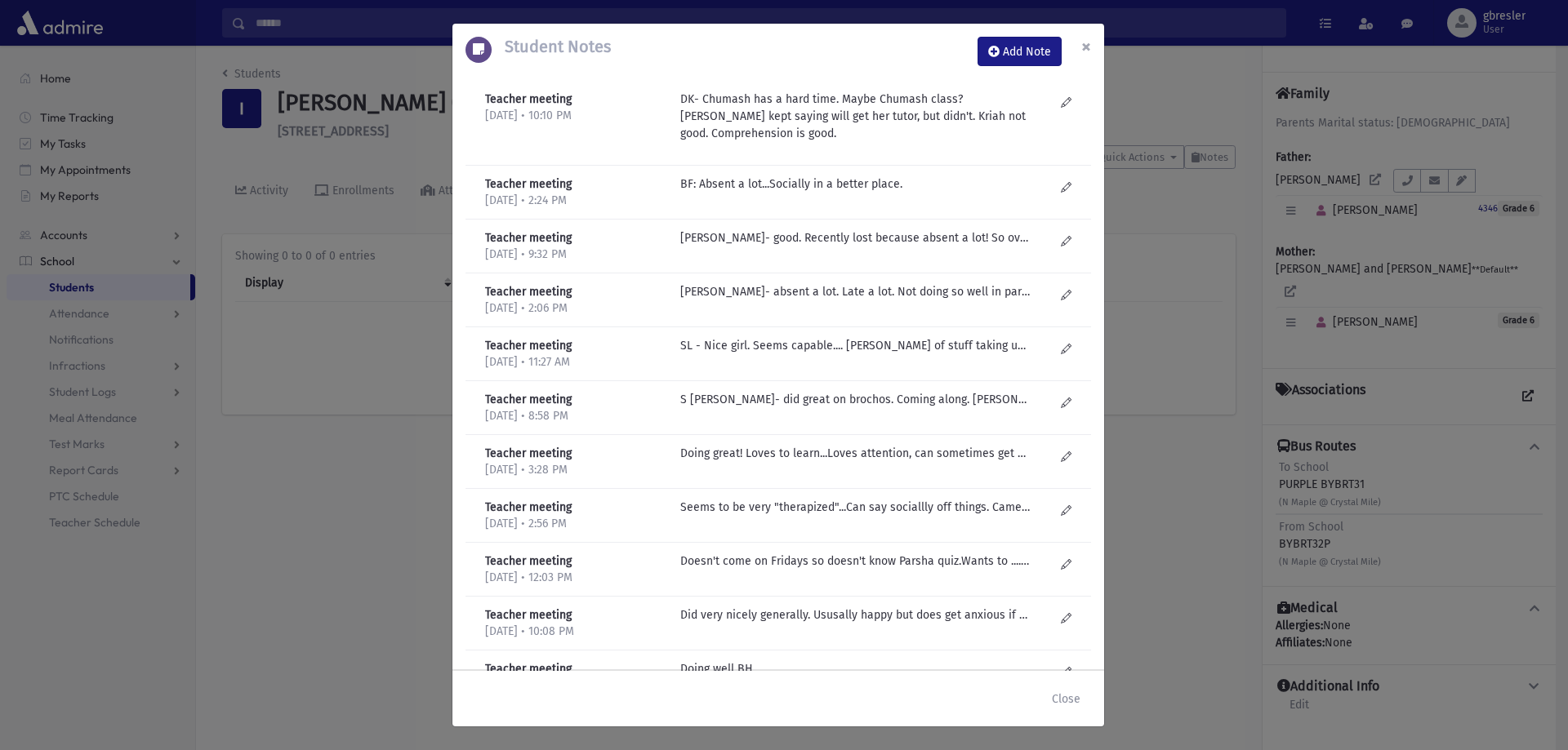
click at [1091, 38] on button "×" at bounding box center [1086, 45] width 36 height 45
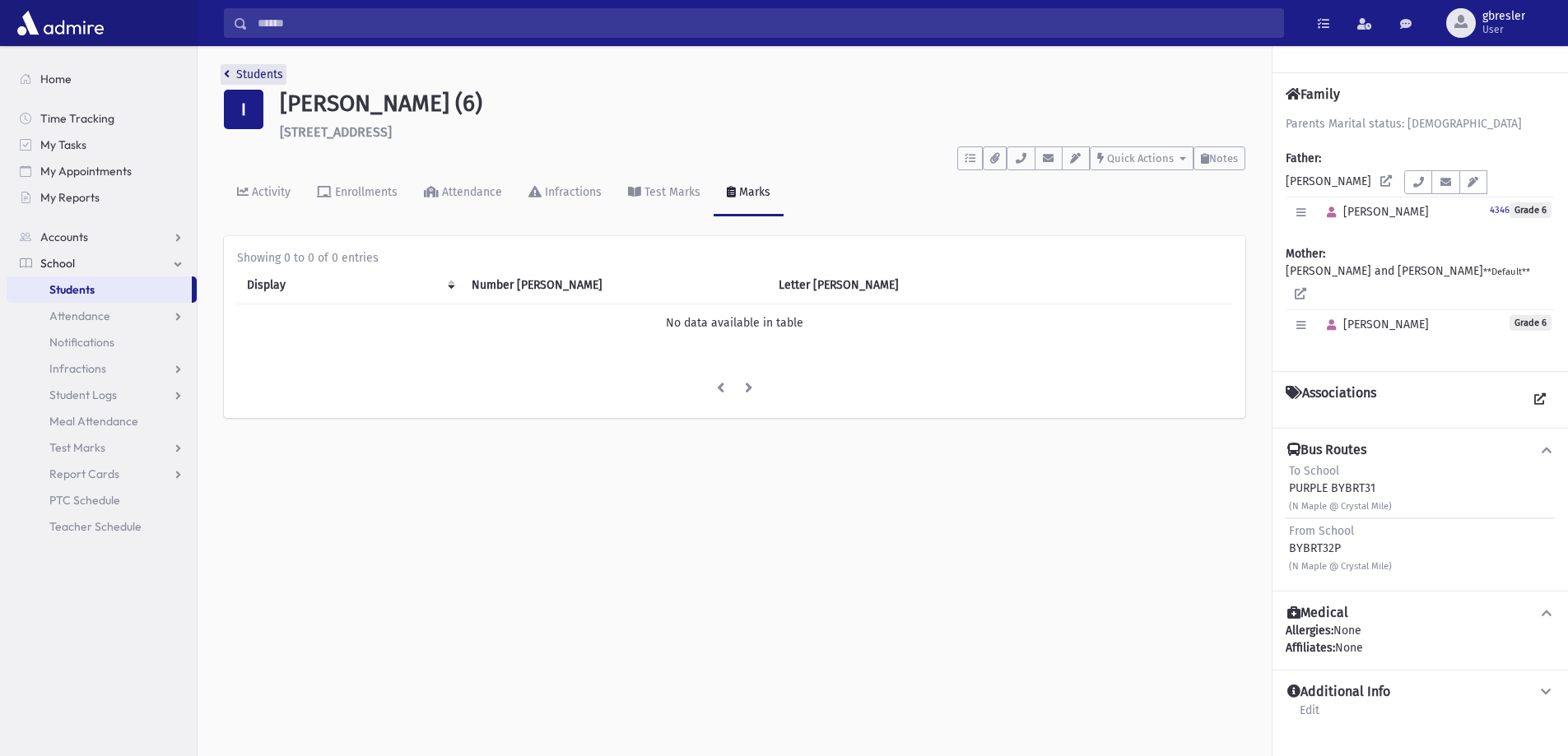
click at [274, 78] on link "Students" at bounding box center [253, 74] width 59 height 14
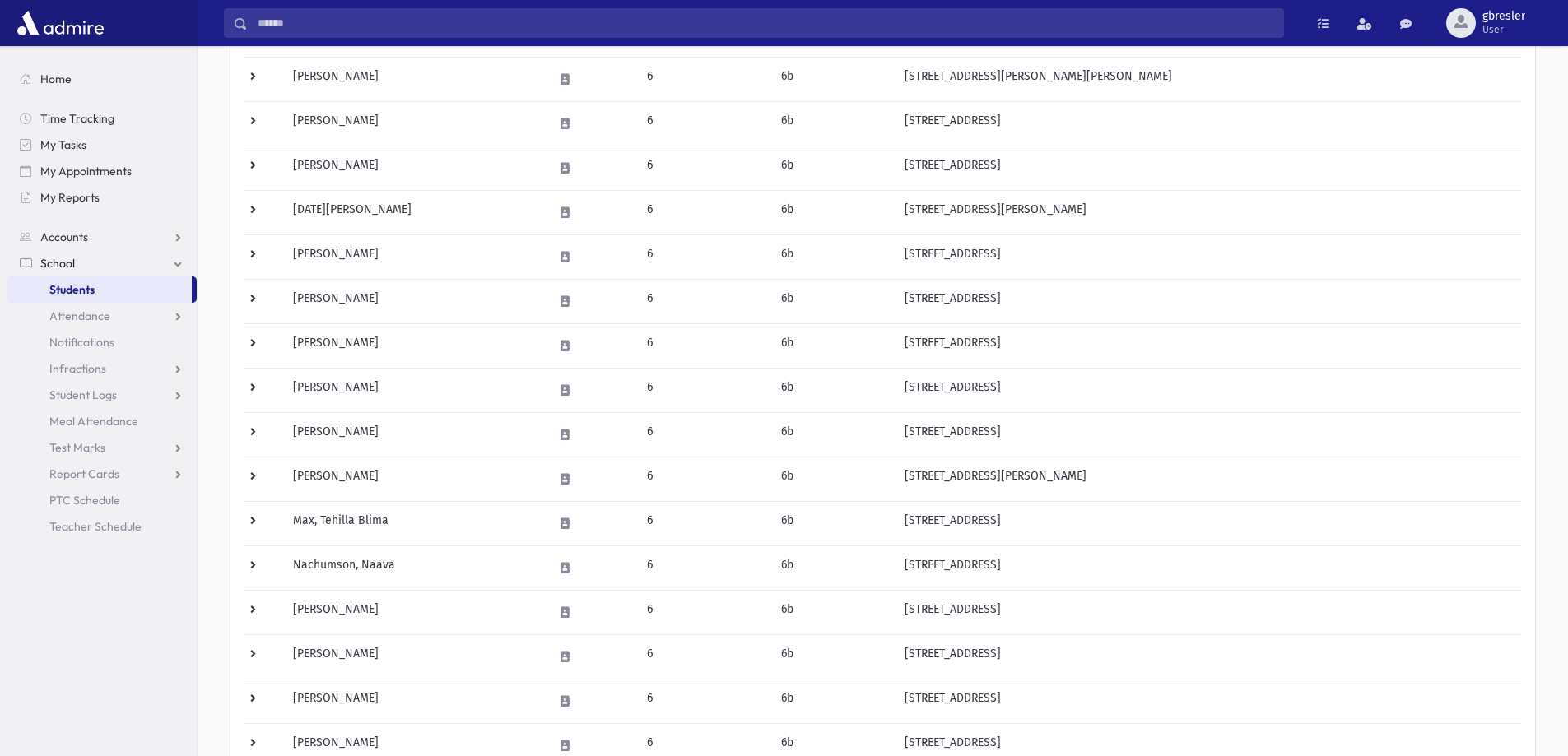
scroll to position [329, 0]
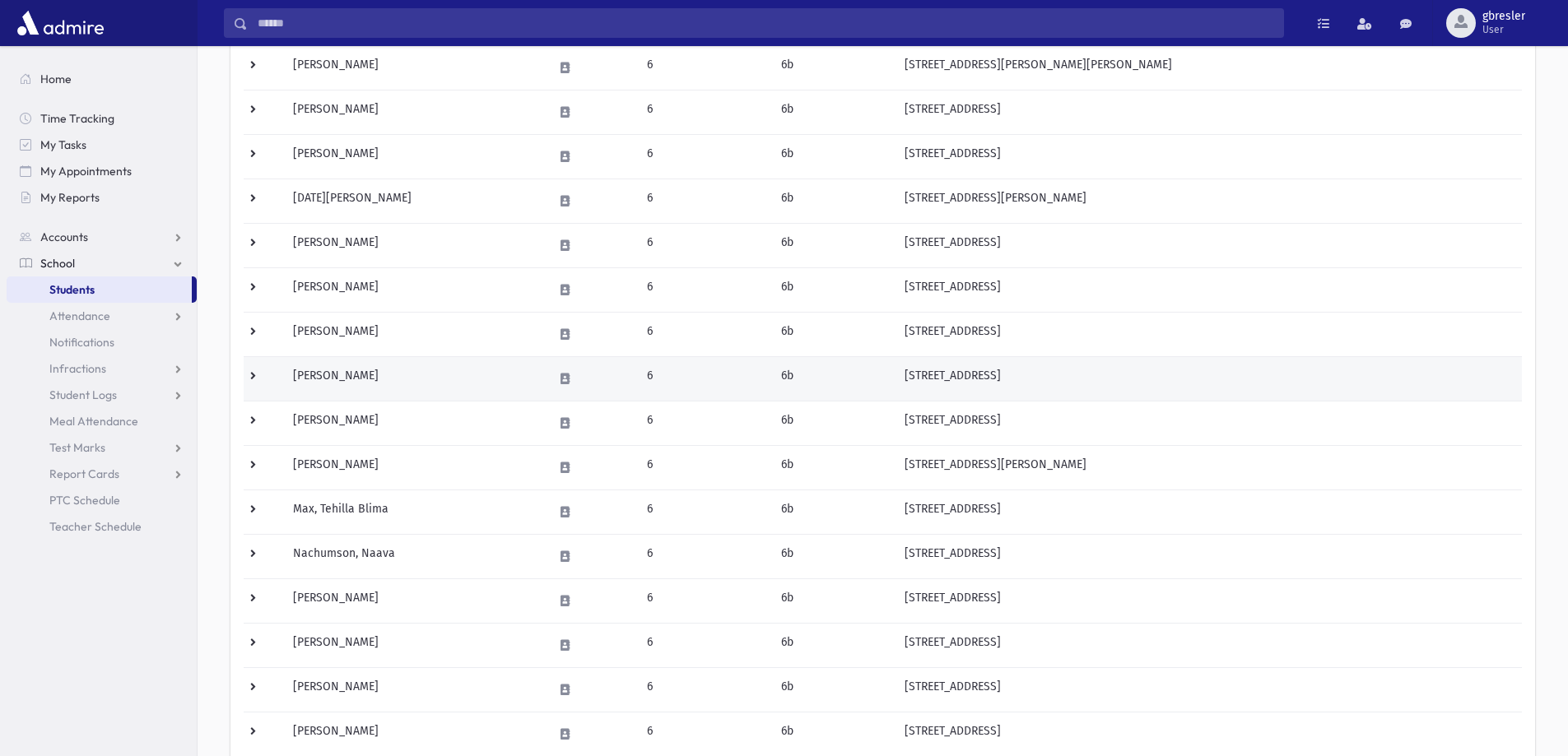
click at [344, 380] on td "Kikin, Racheli" at bounding box center [413, 379] width 259 height 45
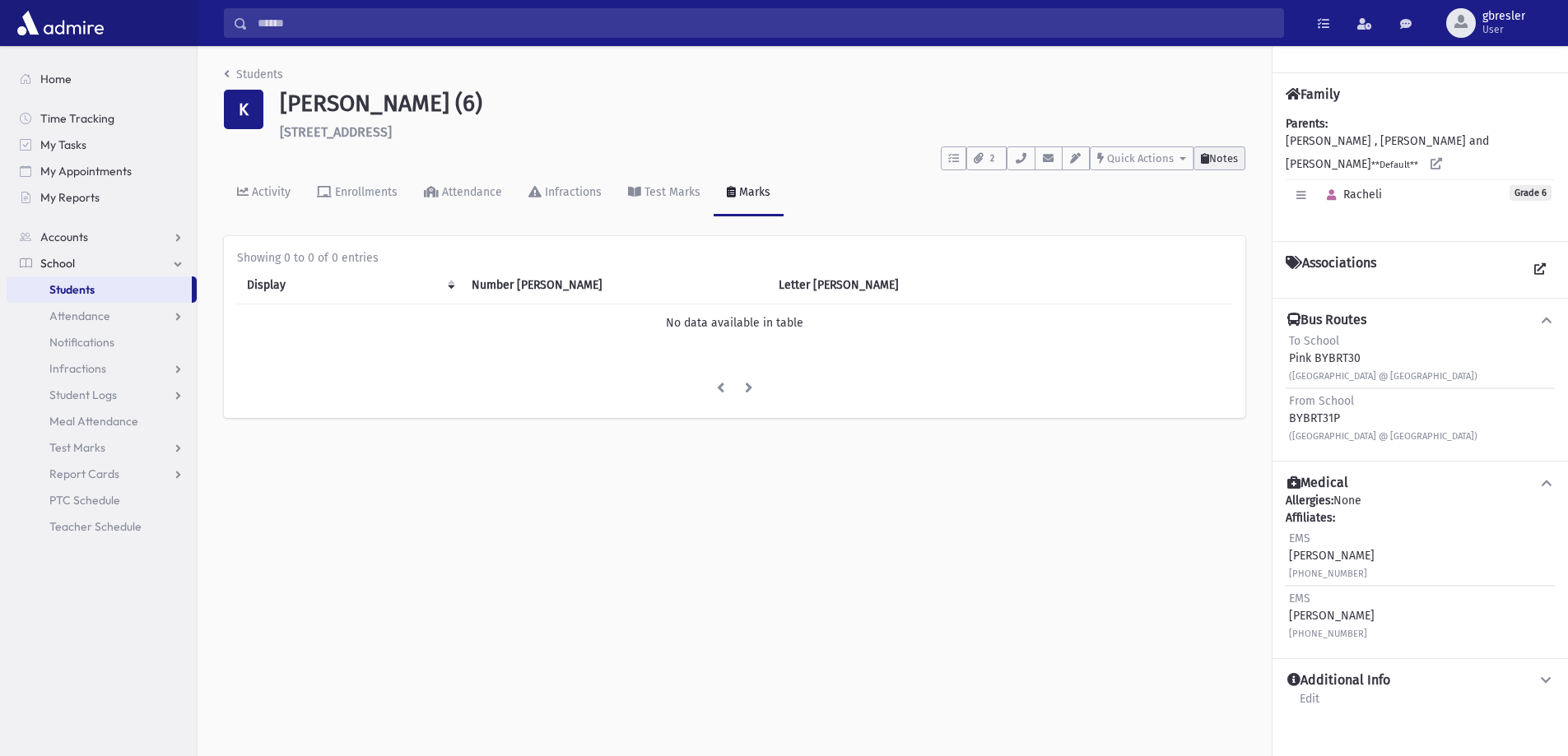
click at [1222, 161] on span "Notes" at bounding box center [1224, 158] width 29 height 13
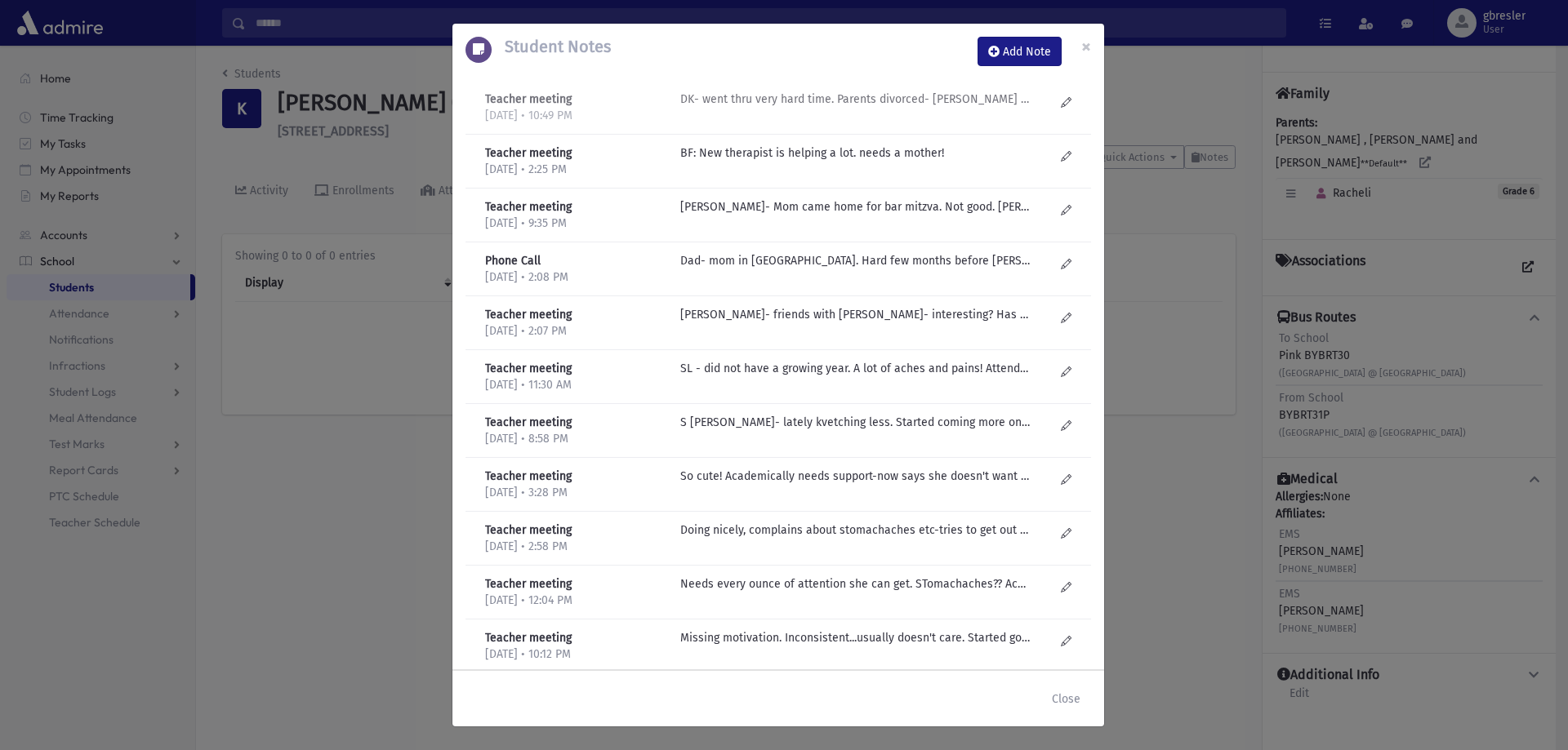
click at [939, 103] on p "DK- went thru very hard time. Parents divorced- Mom in EY. She's not facing rea…" at bounding box center [856, 100] width 350 height 17
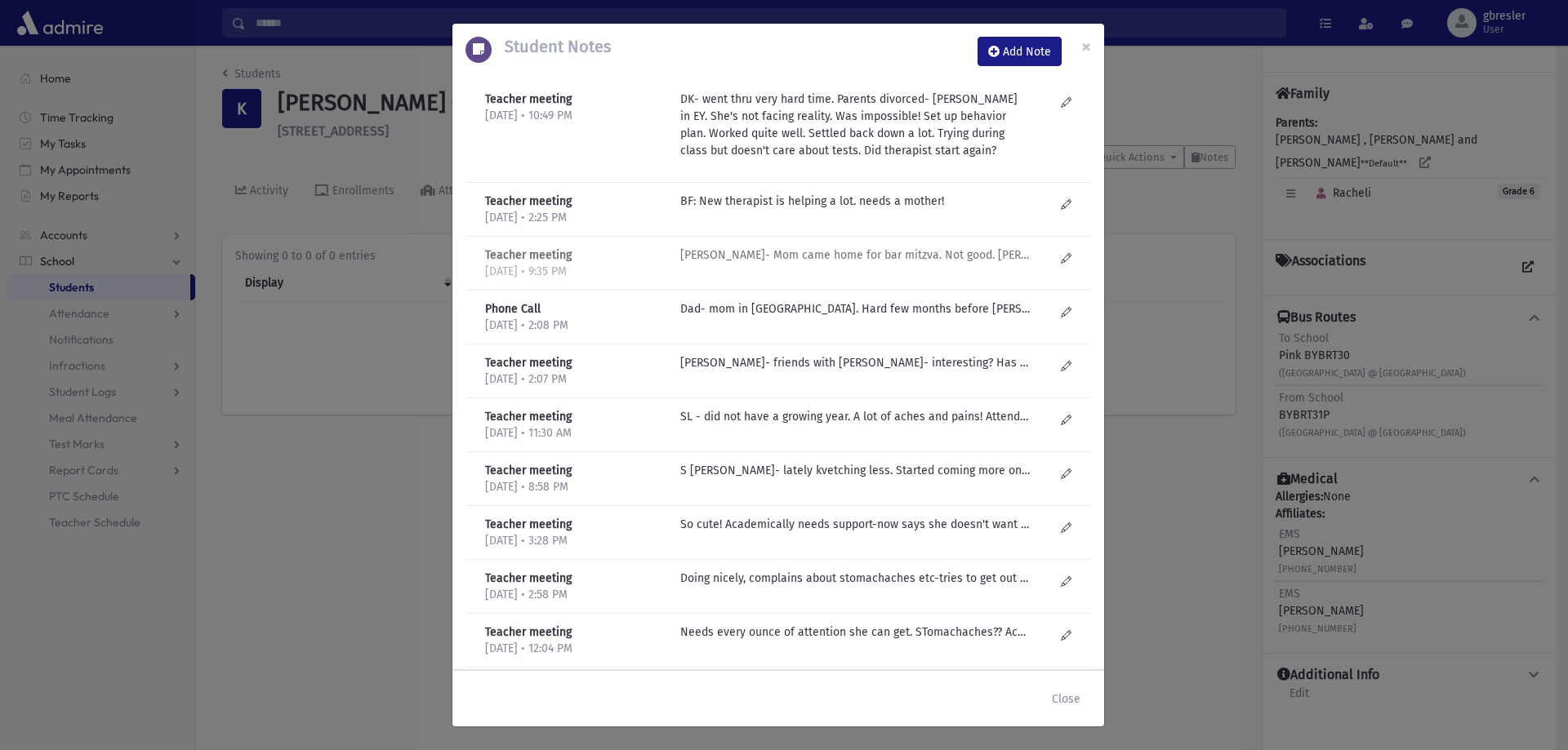
click at [792, 210] on p "D Kilberg- Mom came home for bar mitzva. Not good. Marks went down and behavior…" at bounding box center [856, 201] width 350 height 17
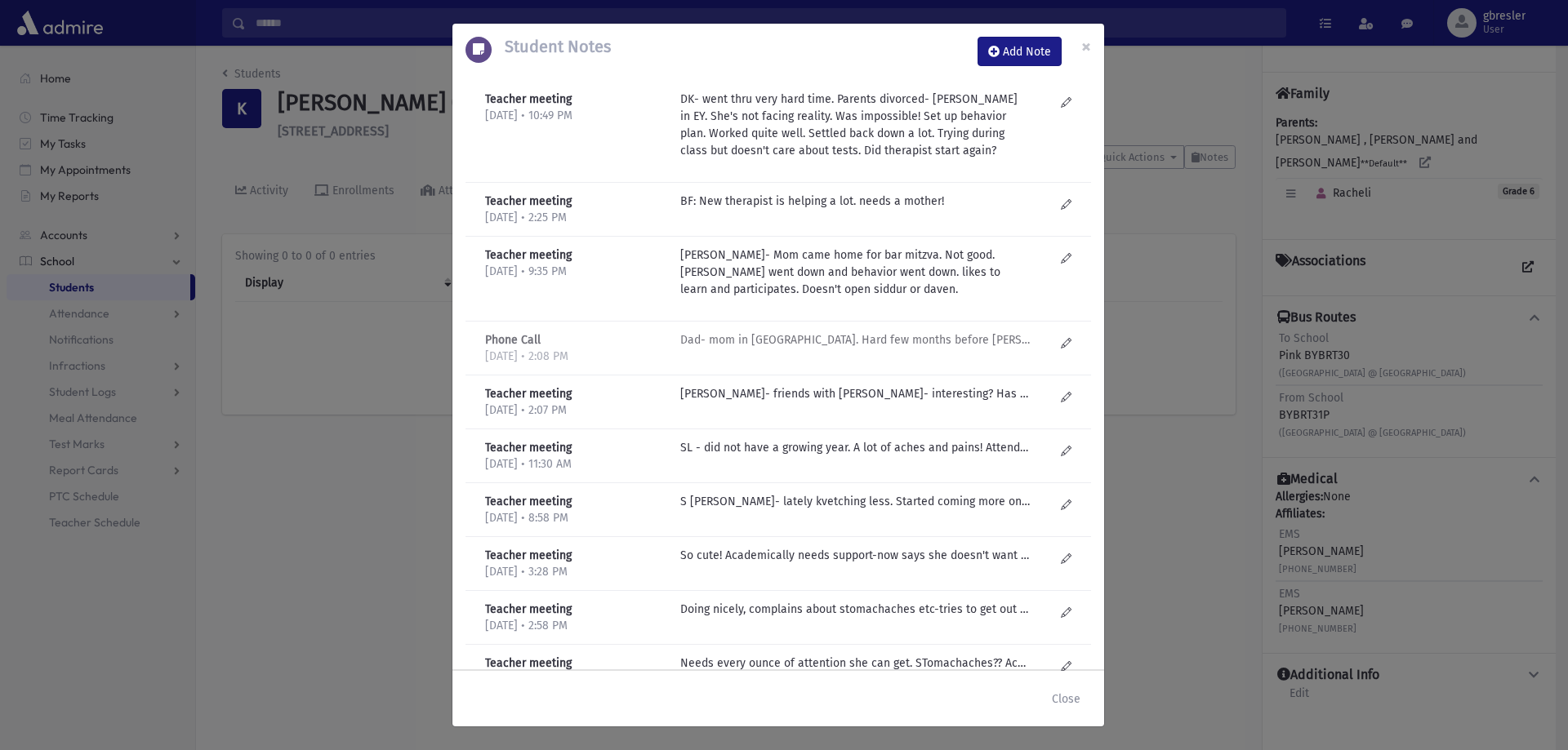
click at [785, 210] on p "Dad- mom in EY. Hard few months before Yomtov. Now spend time away to "work thr…" at bounding box center [856, 201] width 350 height 17
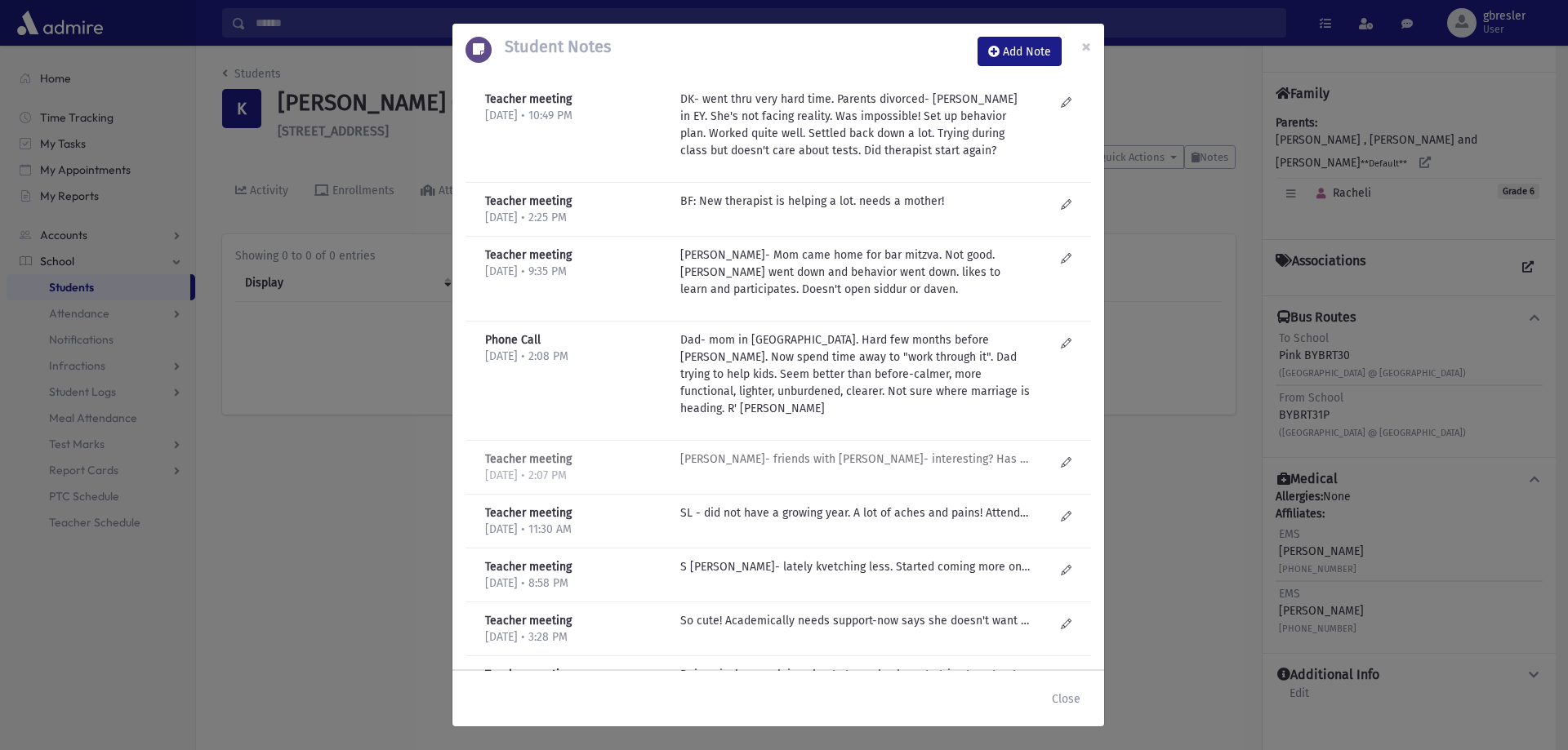
click at [769, 210] on p "D Kilberg- friends with Aliza Bookman- interesting? Has attitude, unhappy. Mayb…" at bounding box center [856, 201] width 350 height 17
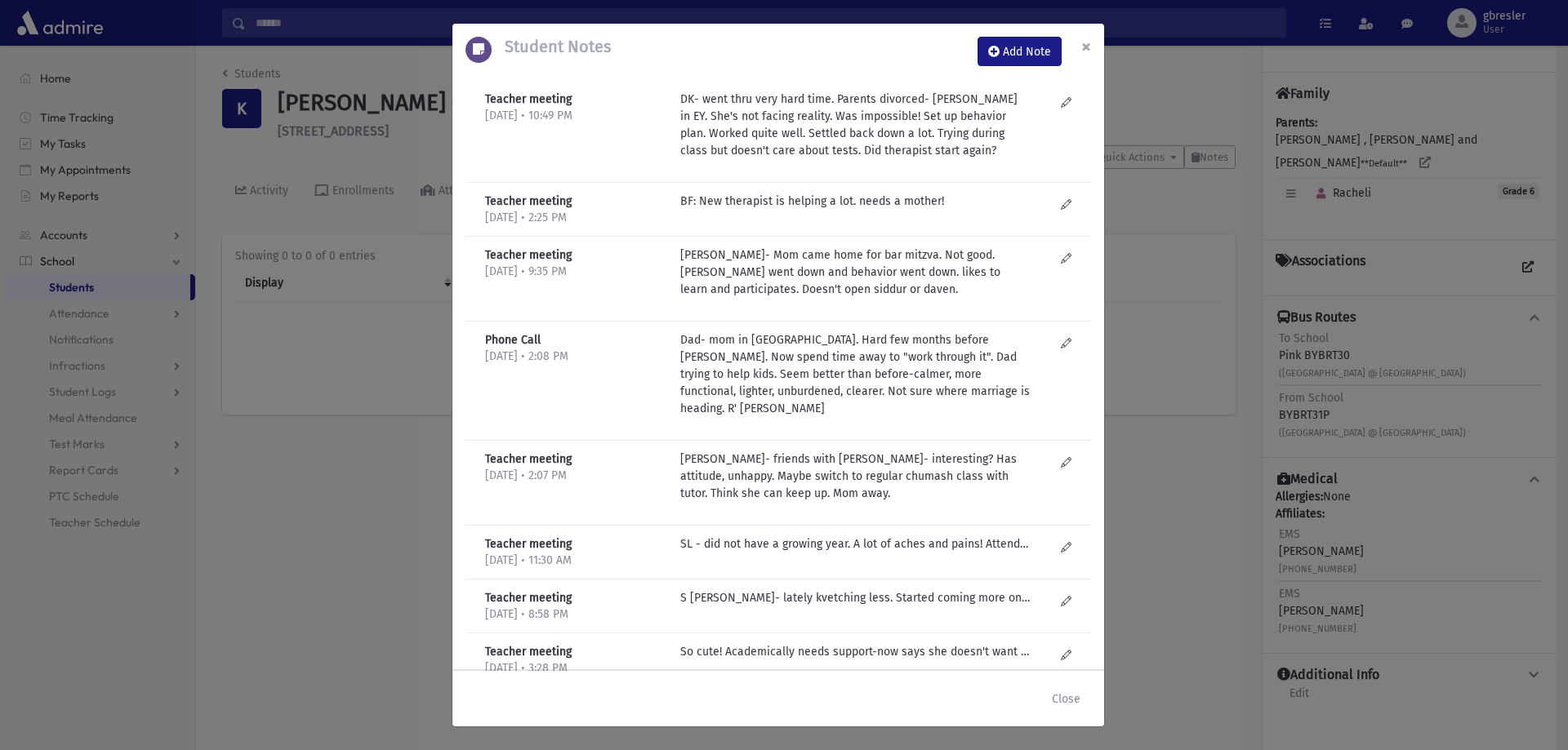
click at [1095, 45] on button "×" at bounding box center [1086, 45] width 36 height 45
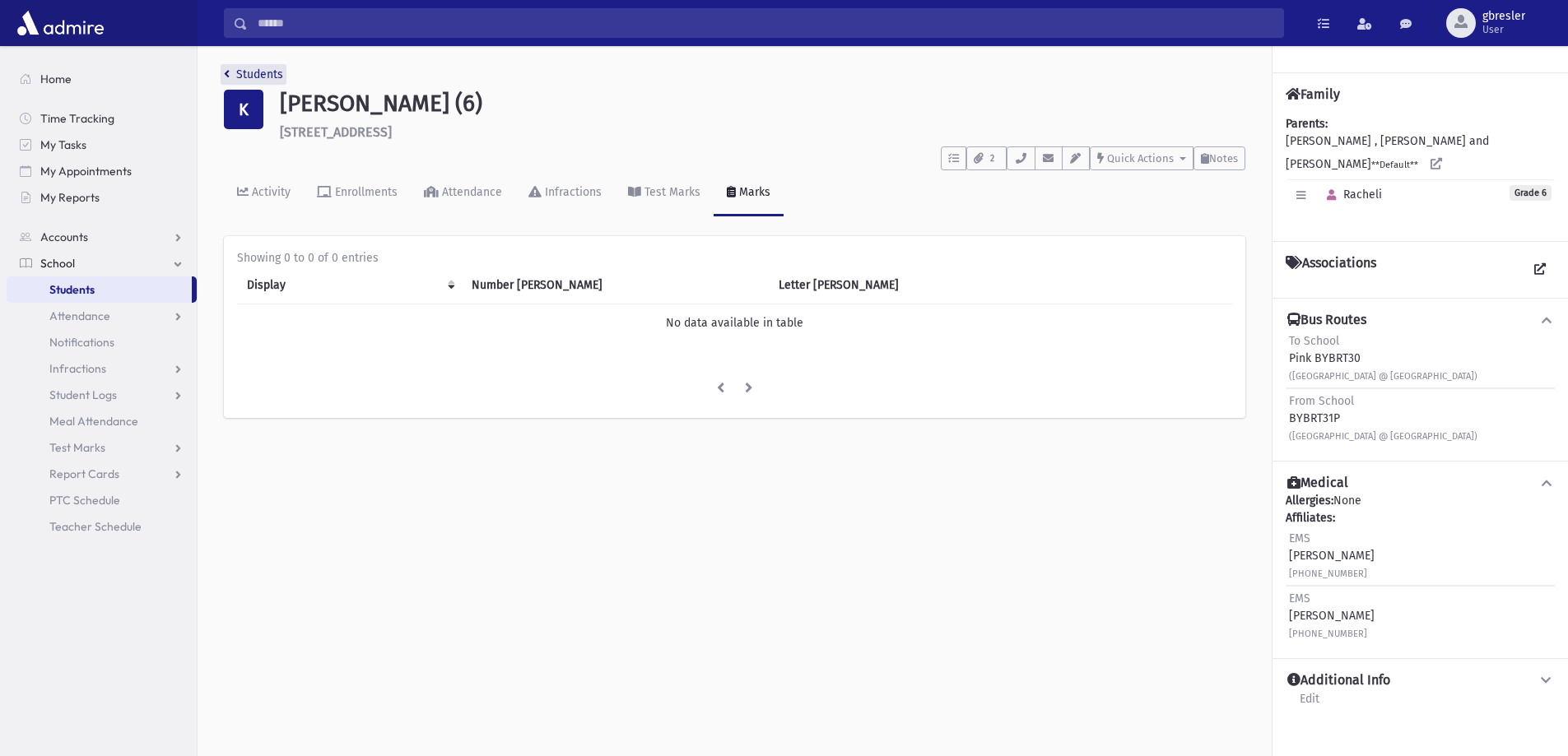
click at [279, 68] on link "Students" at bounding box center [253, 74] width 59 height 14
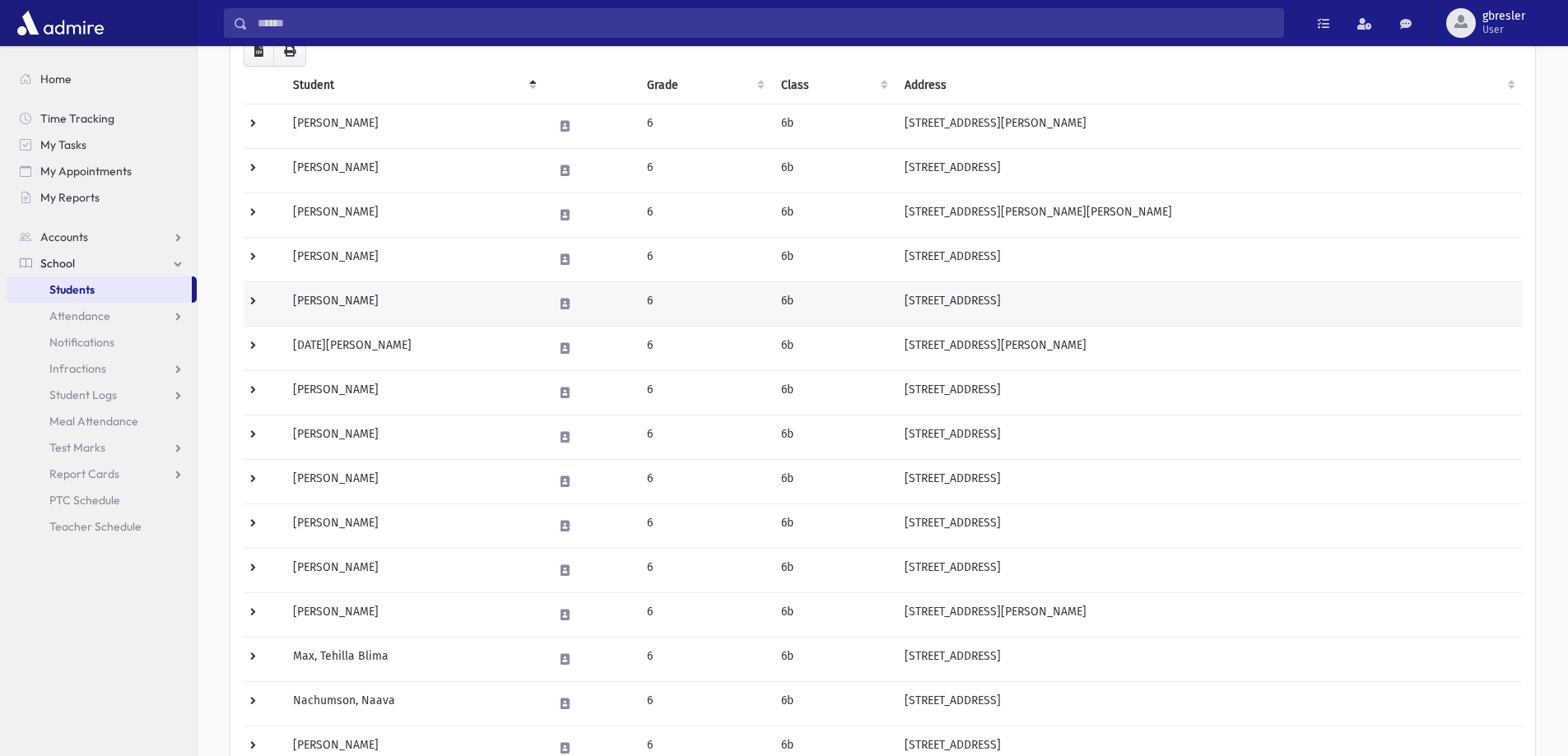
scroll to position [329, 0]
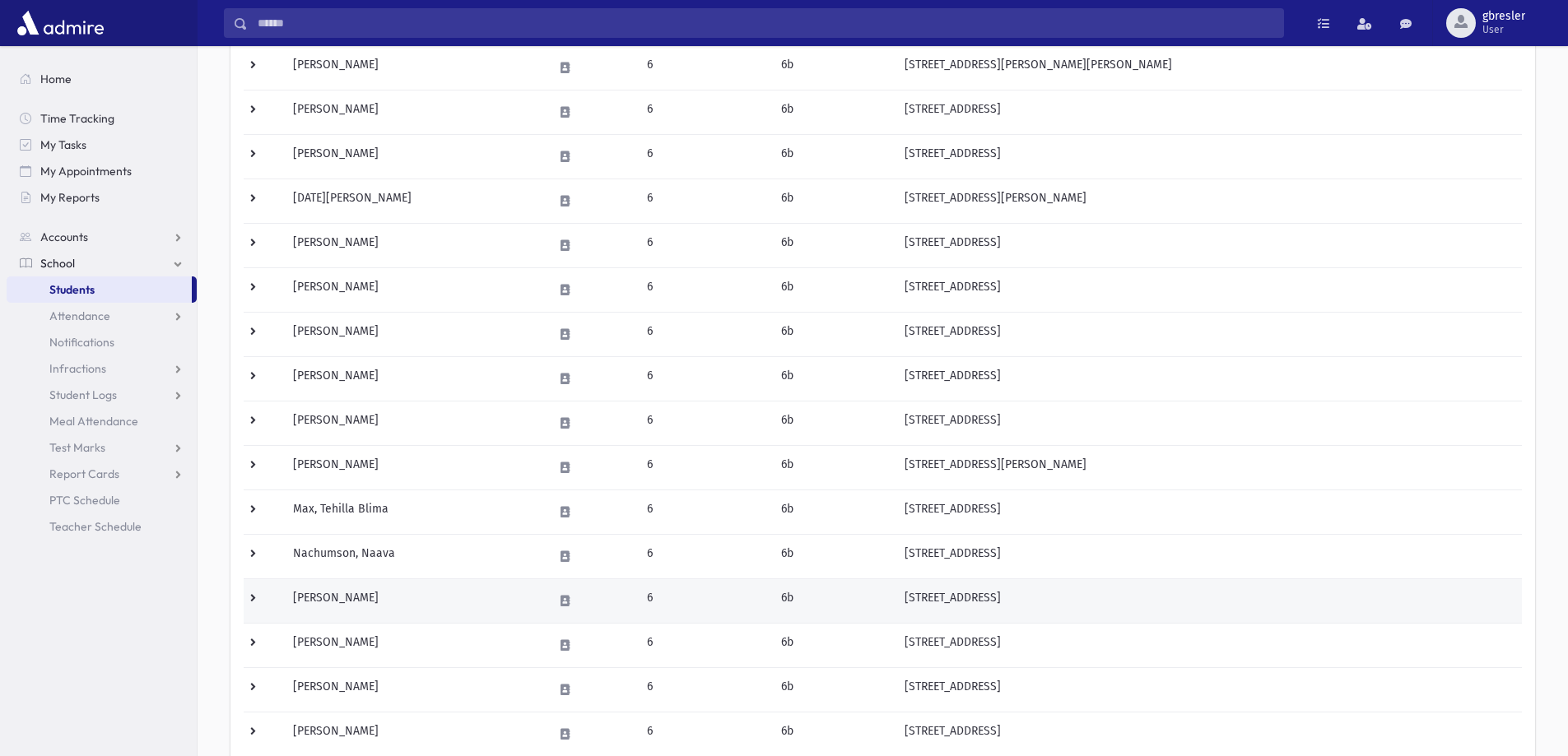
click at [357, 595] on td "[PERSON_NAME]" at bounding box center [413, 601] width 259 height 45
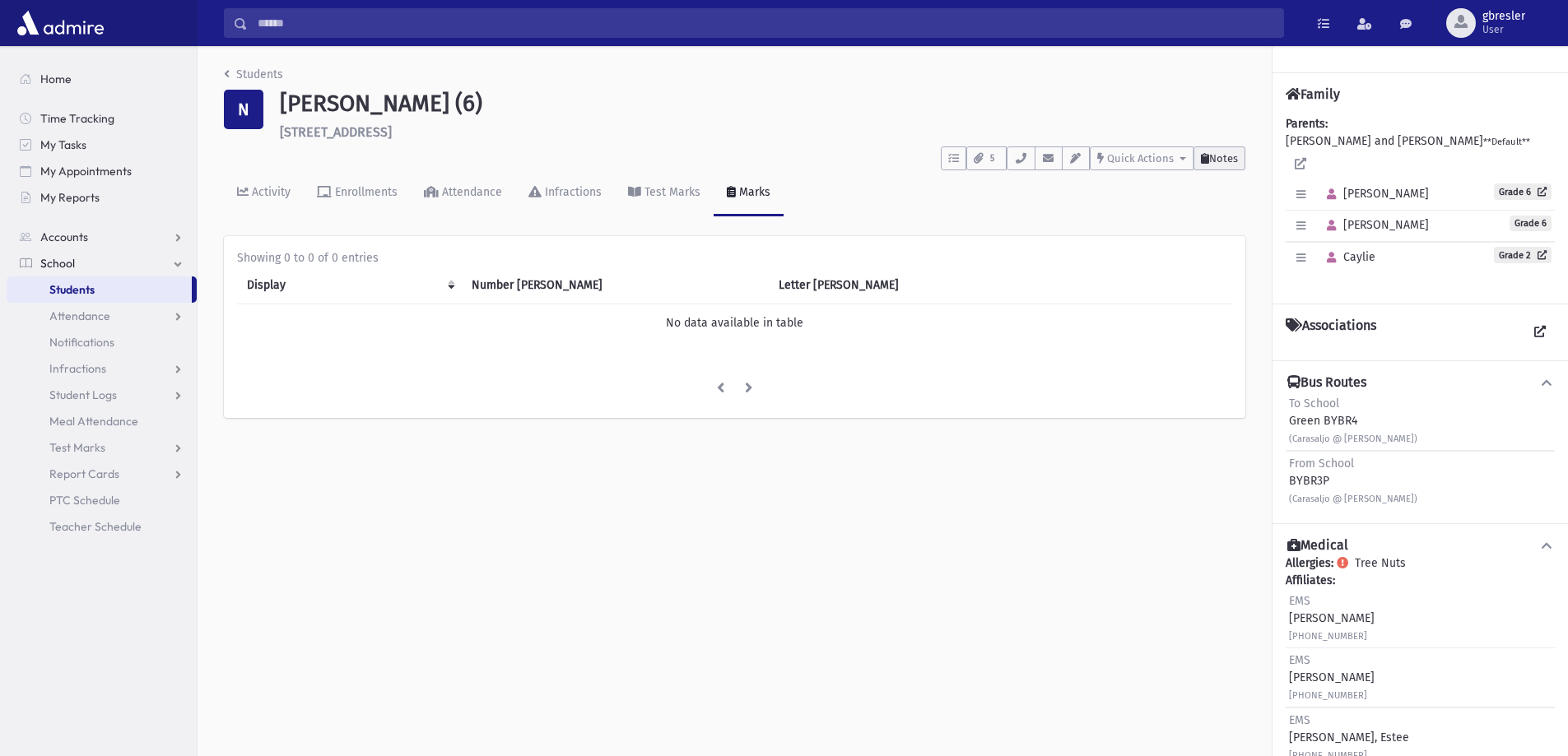
click at [1211, 162] on span "Notes" at bounding box center [1224, 158] width 29 height 13
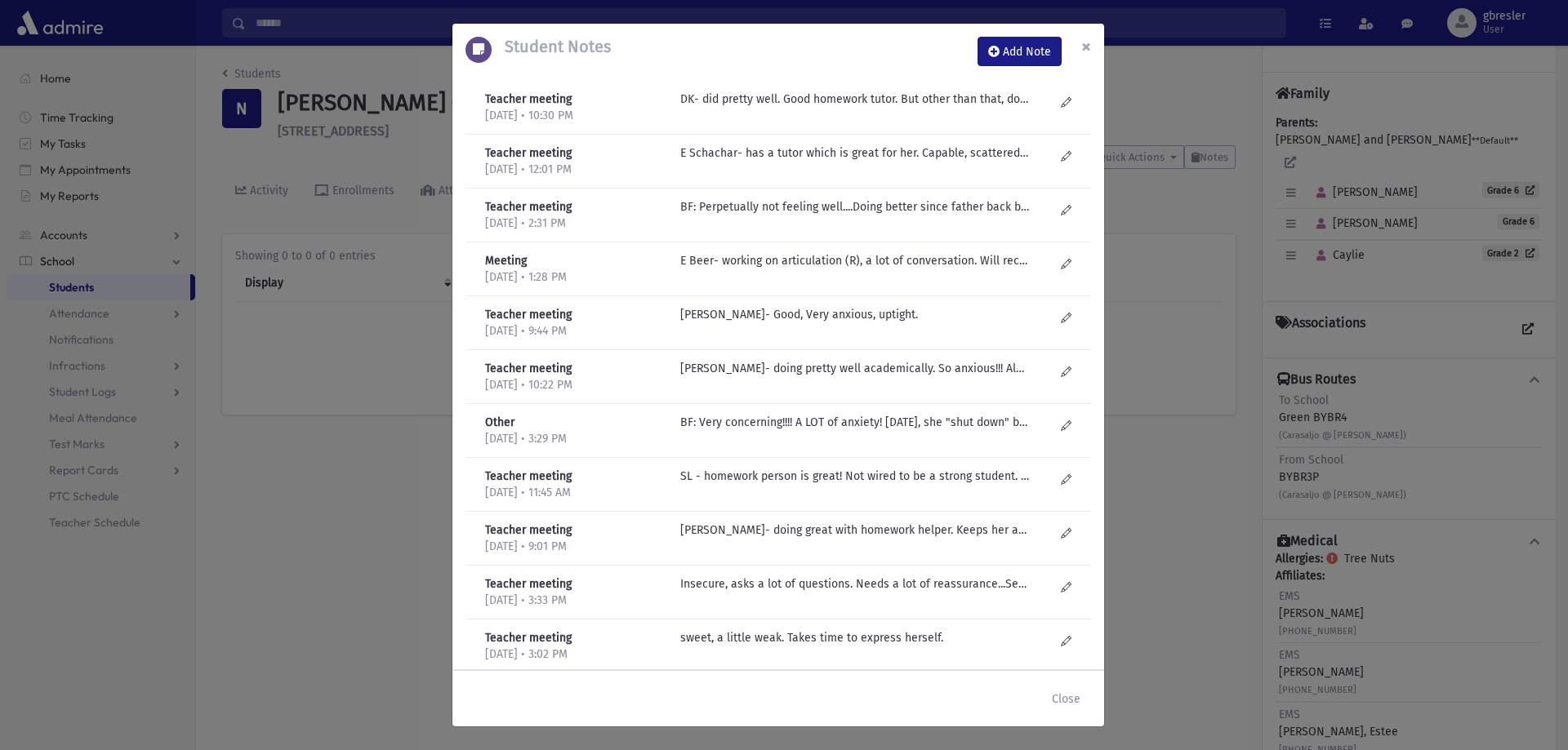
click at [1085, 41] on span "×" at bounding box center [1086, 46] width 10 height 23
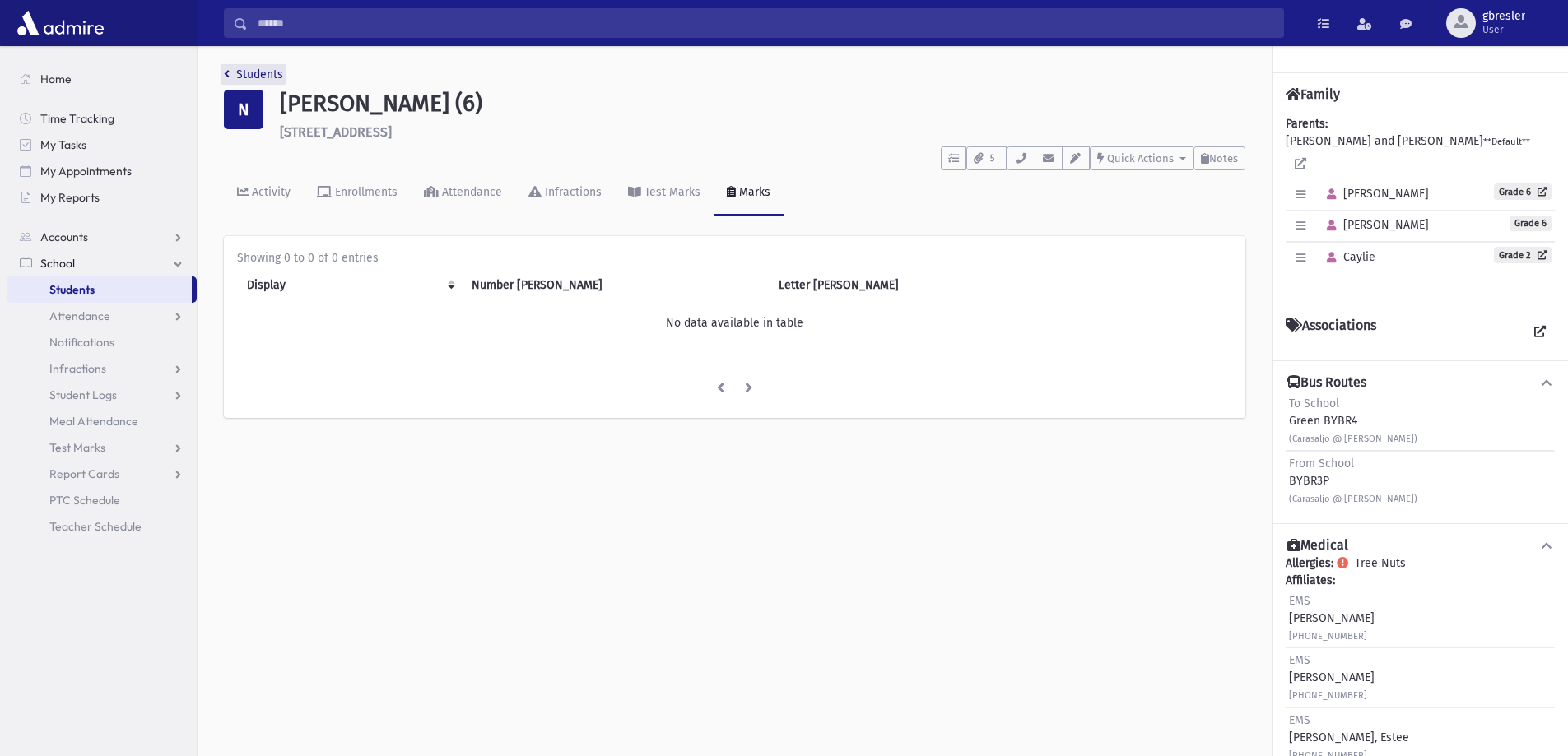
click at [273, 74] on link "Students" at bounding box center [253, 74] width 59 height 14
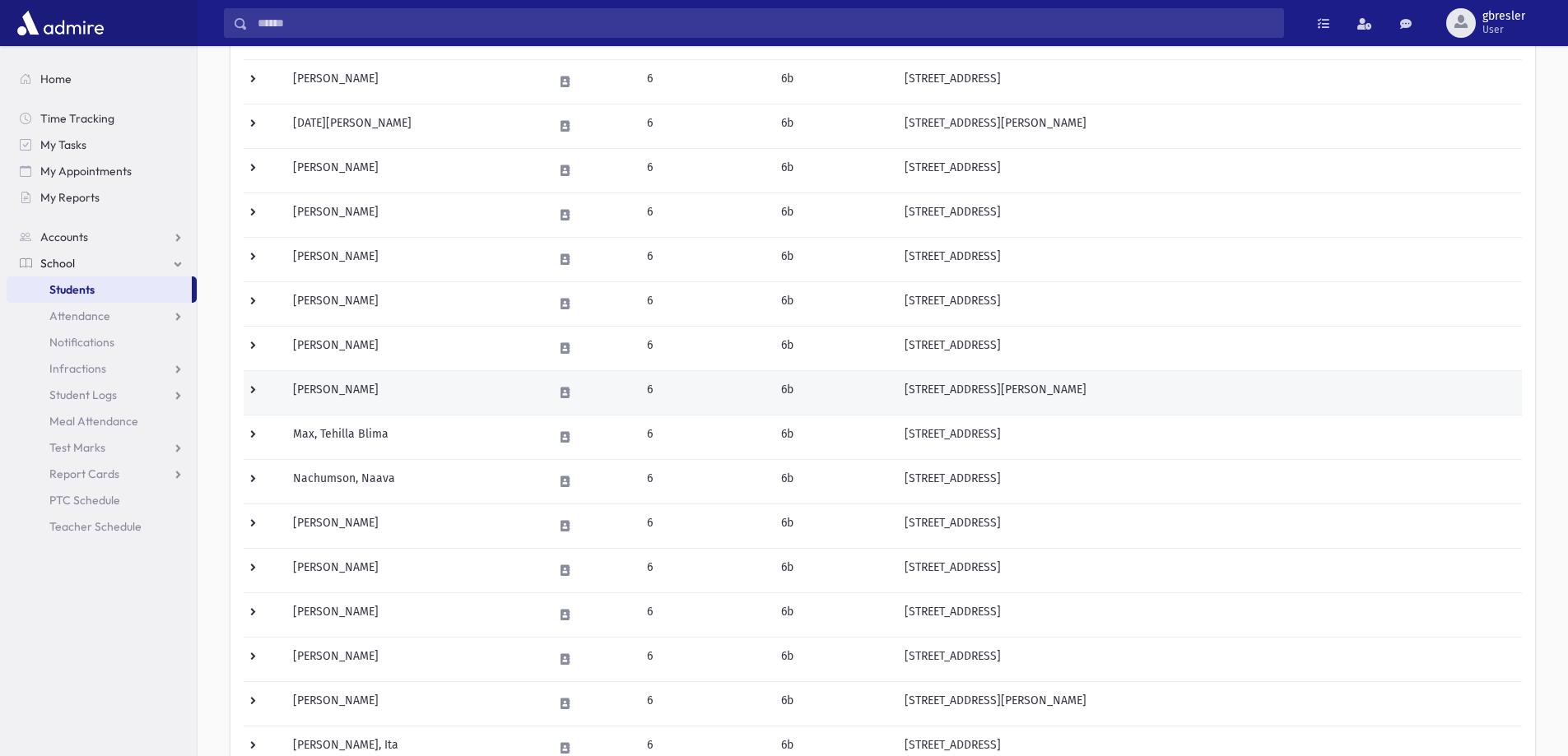
scroll to position [411, 0]
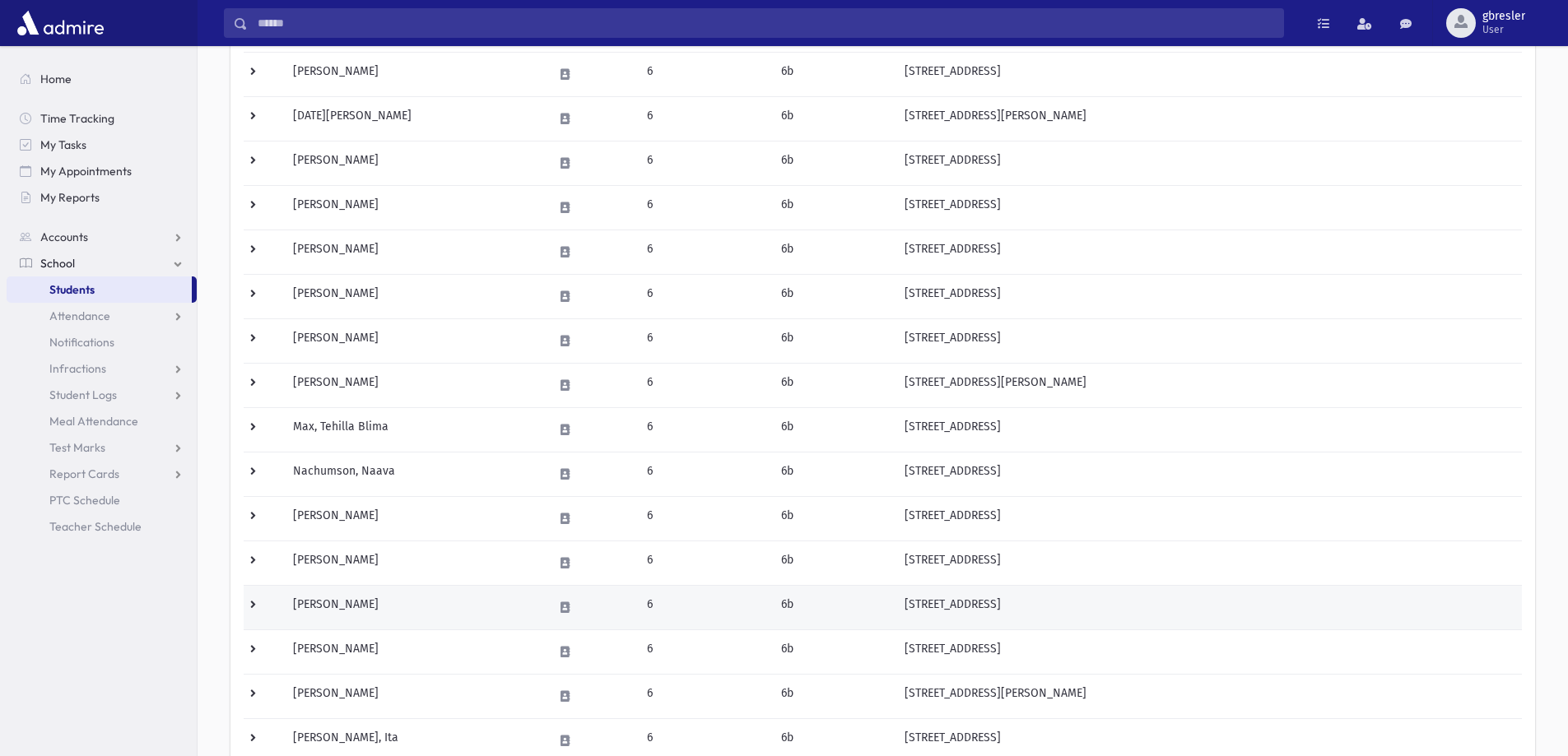
click at [351, 601] on td "[PERSON_NAME]" at bounding box center [413, 608] width 259 height 45
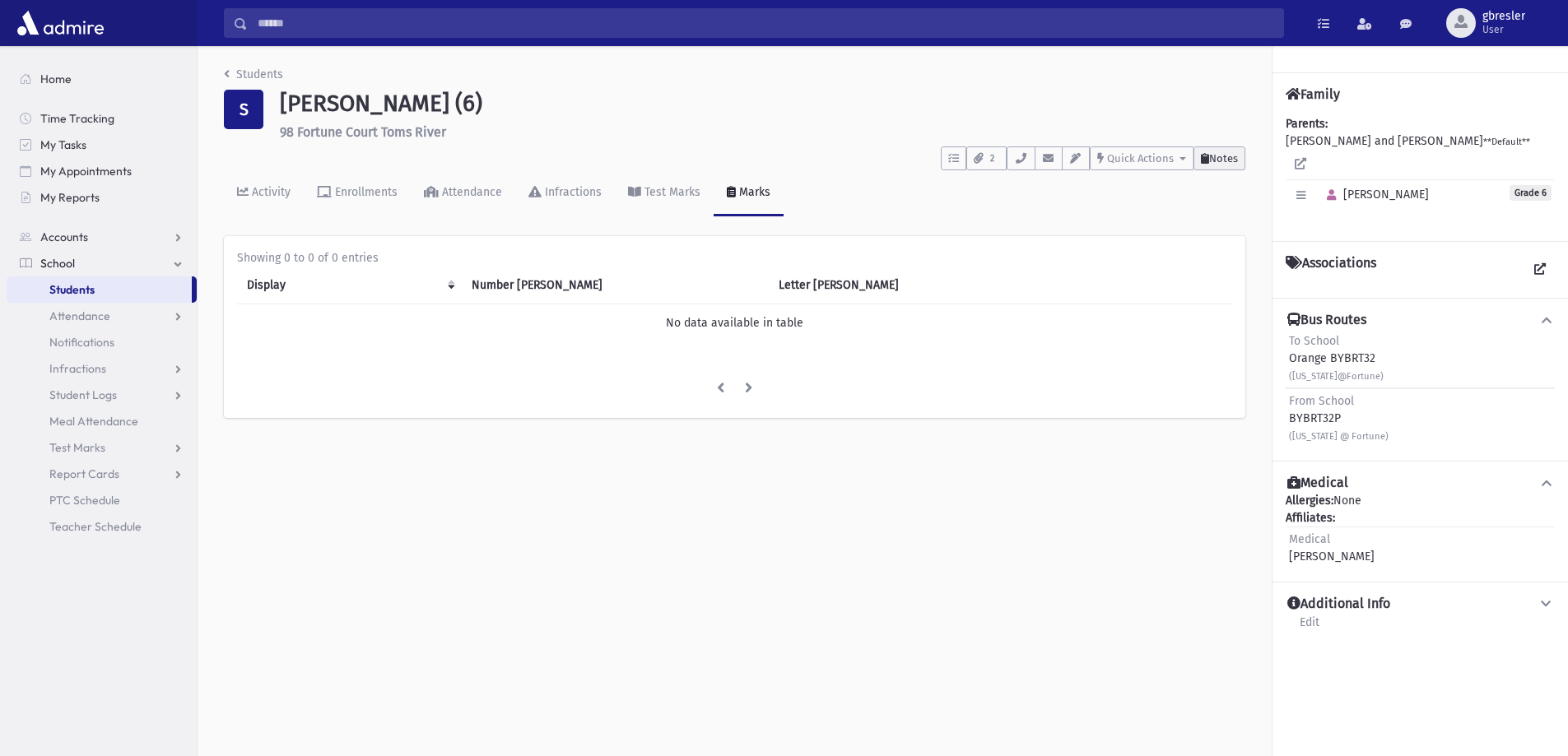
click at [1221, 162] on span "Notes" at bounding box center [1224, 158] width 29 height 13
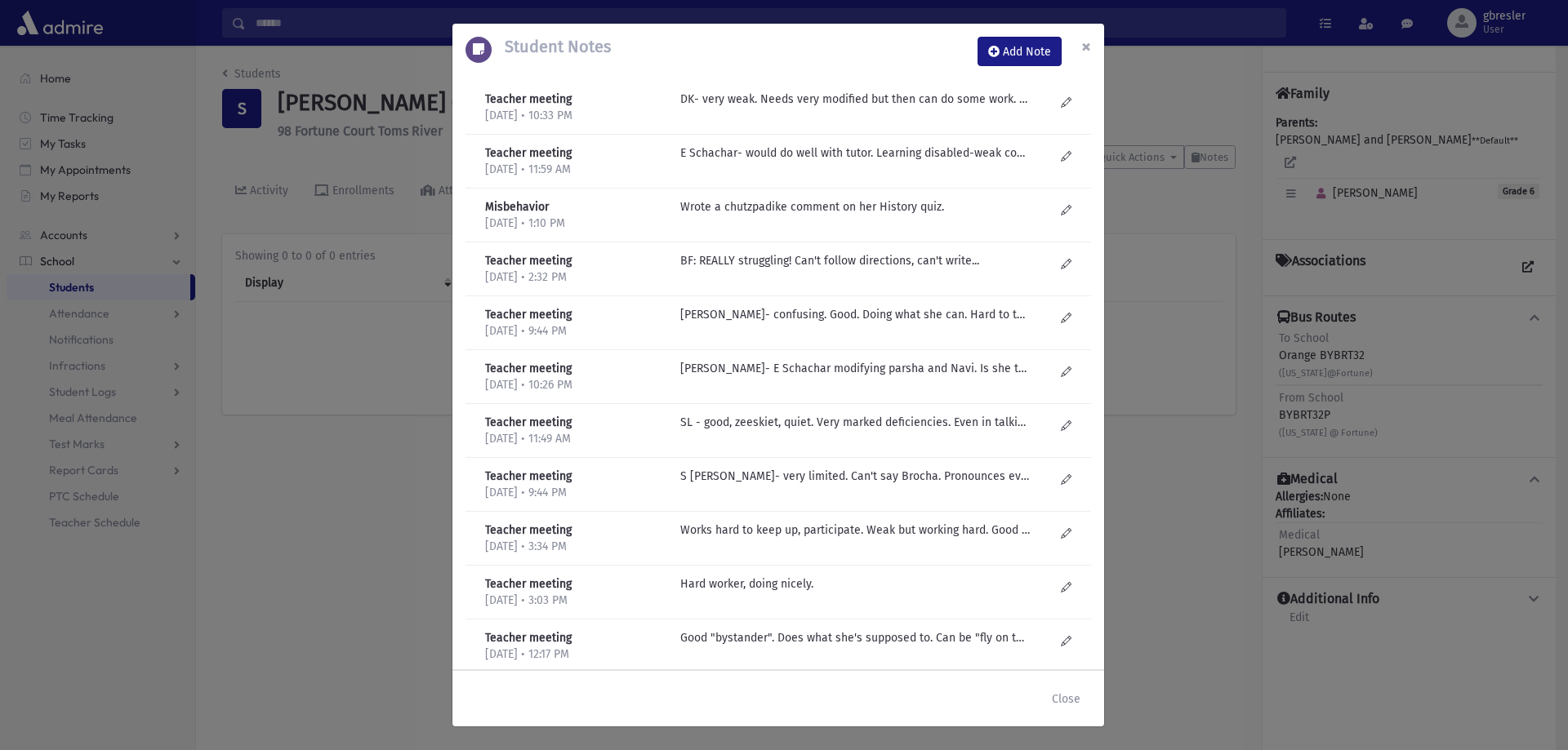
click at [1092, 43] on button "×" at bounding box center [1086, 45] width 36 height 45
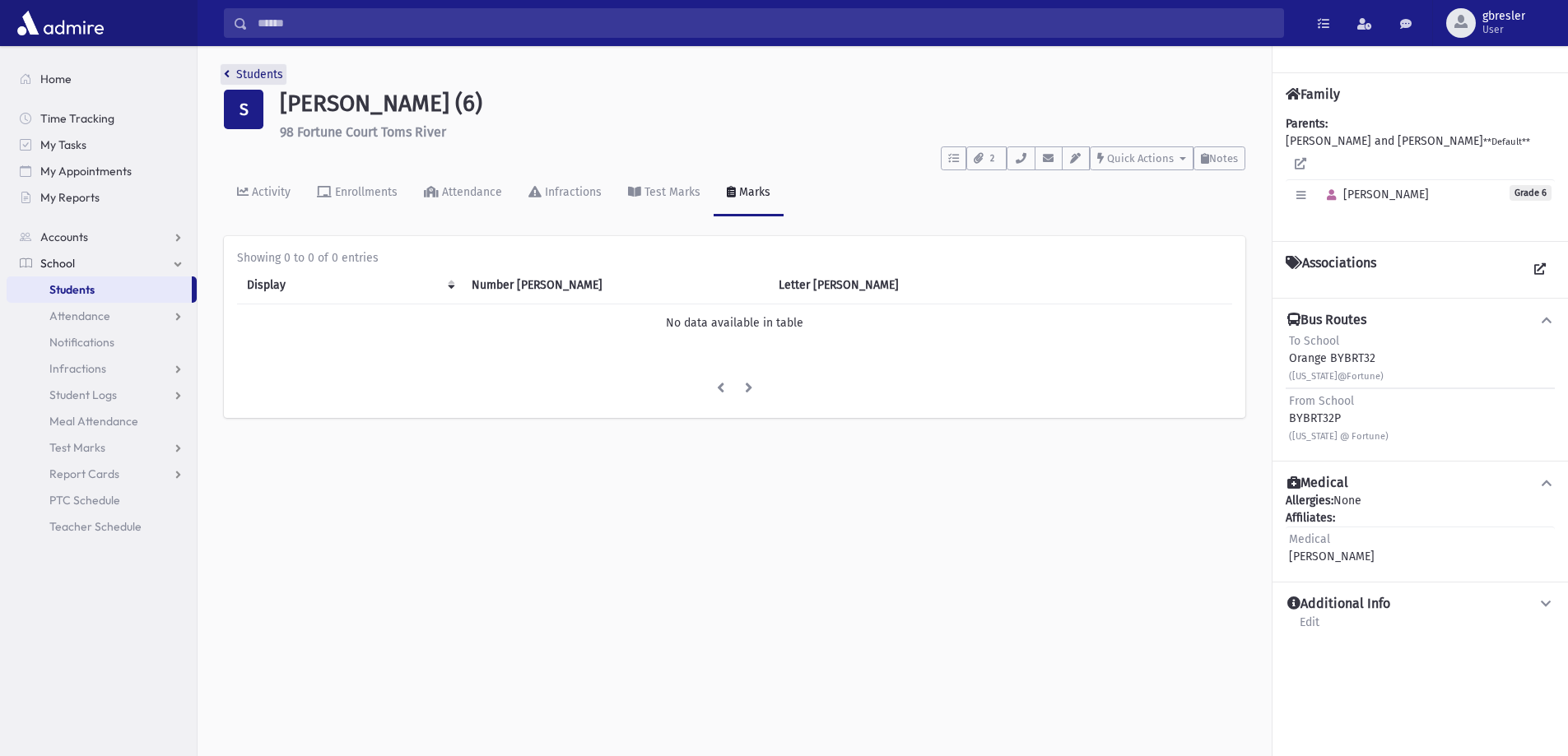
click at [265, 75] on link "Students" at bounding box center [253, 74] width 59 height 14
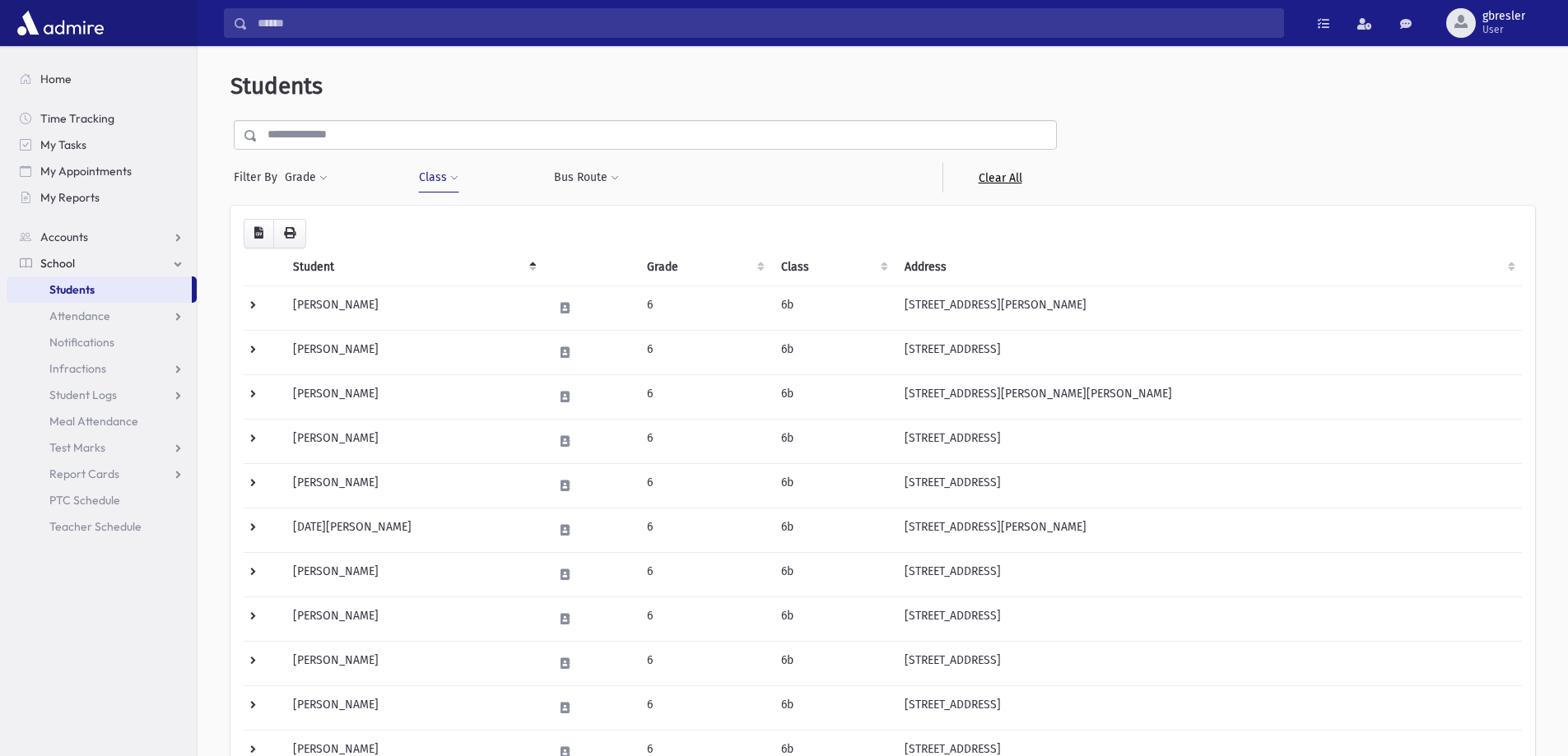
click at [1012, 179] on link "Clear All" at bounding box center [999, 177] width 114 height 29
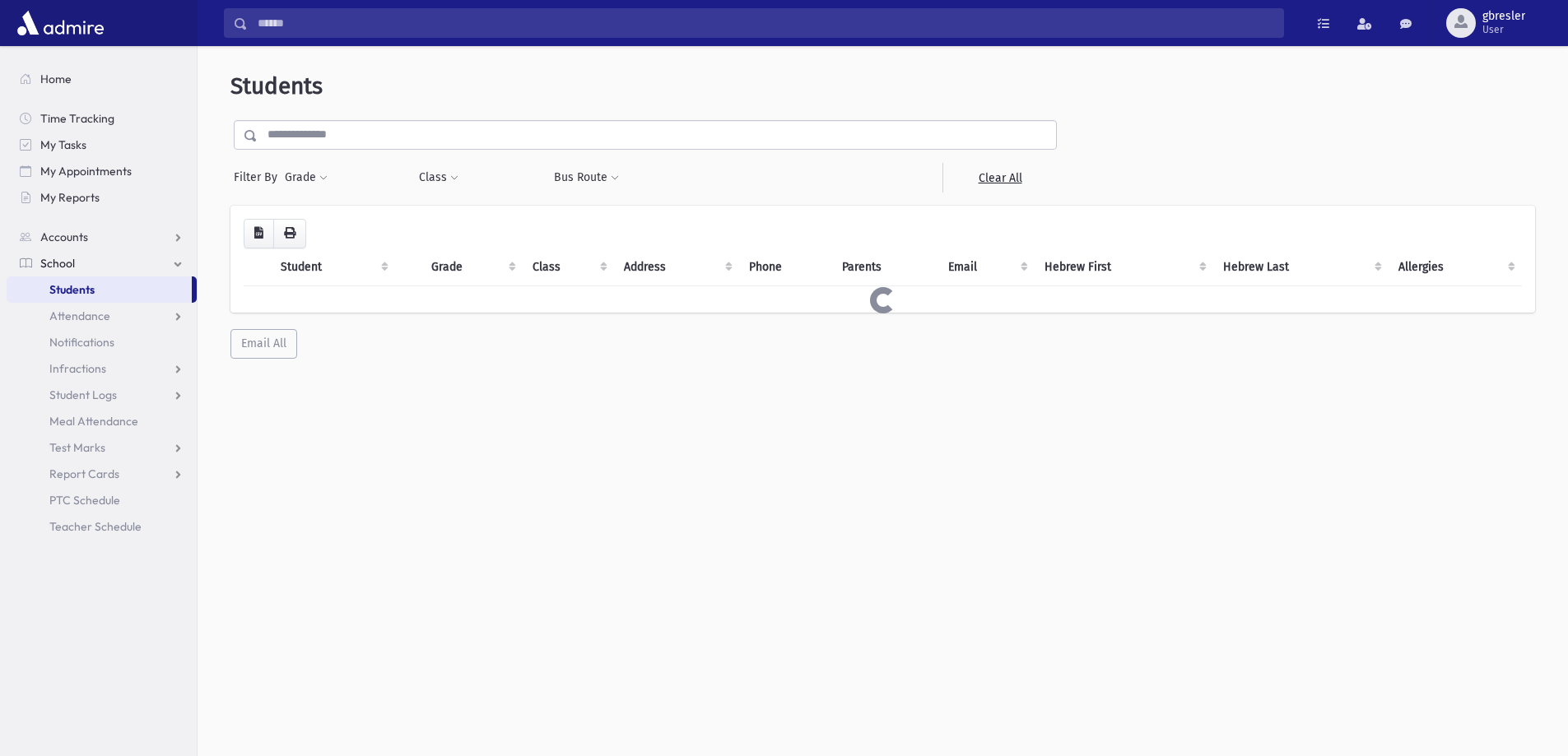
select select
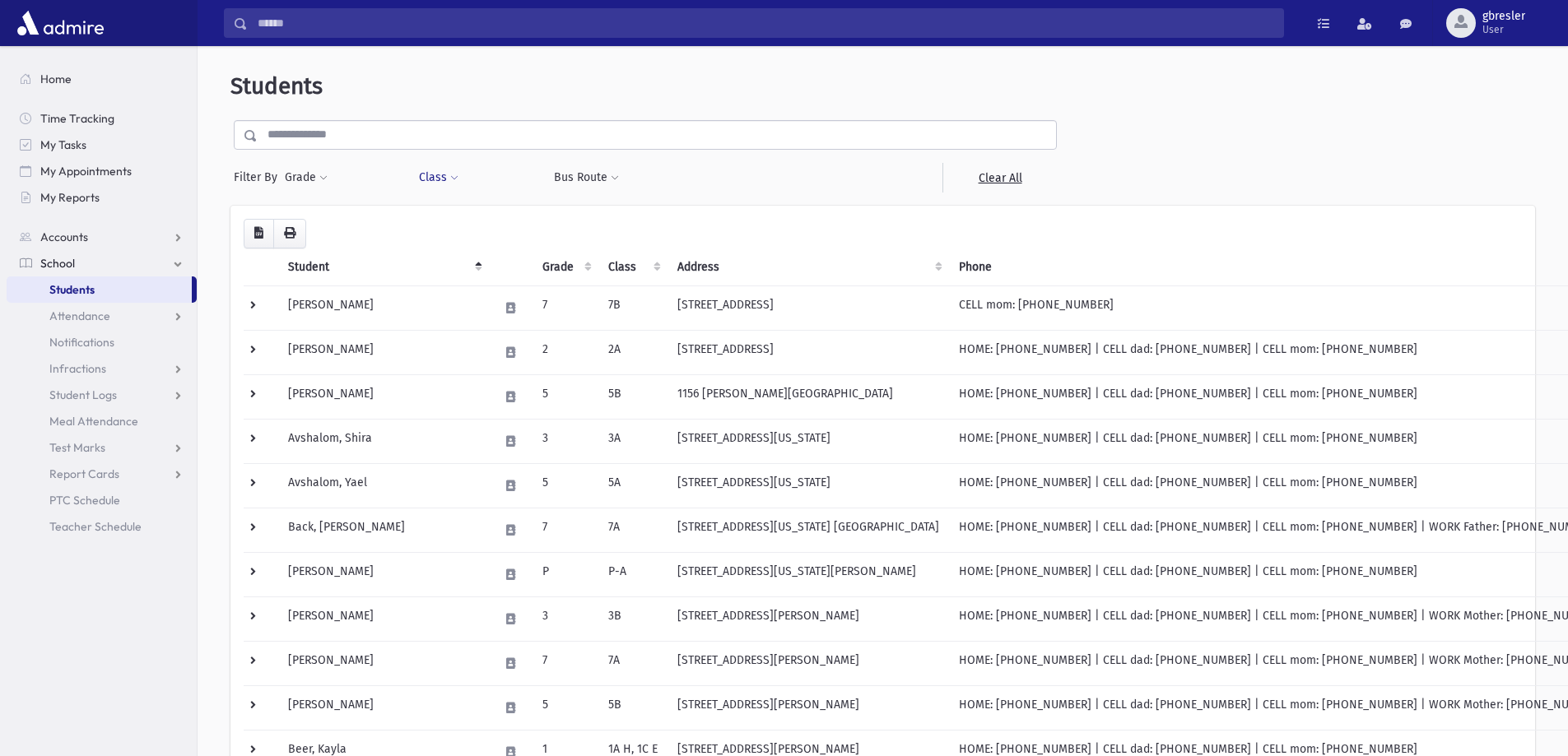
click at [442, 178] on button "Class" at bounding box center [439, 177] width 41 height 29
click at [442, 217] on input "search" at bounding box center [440, 223] width 9 height 18
type input "*"
select select "**"
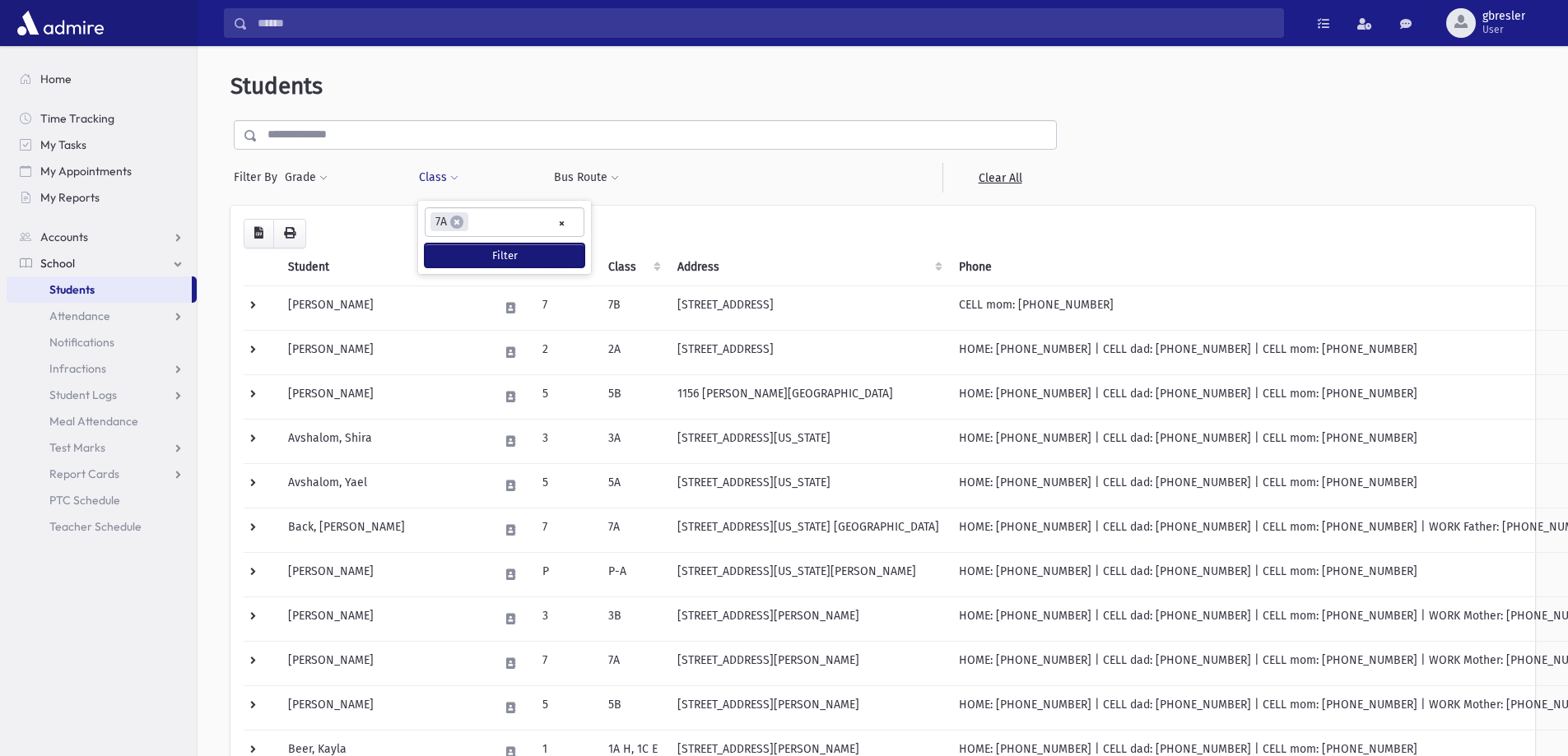
click at [527, 251] on button "Filter" at bounding box center [505, 255] width 160 height 23
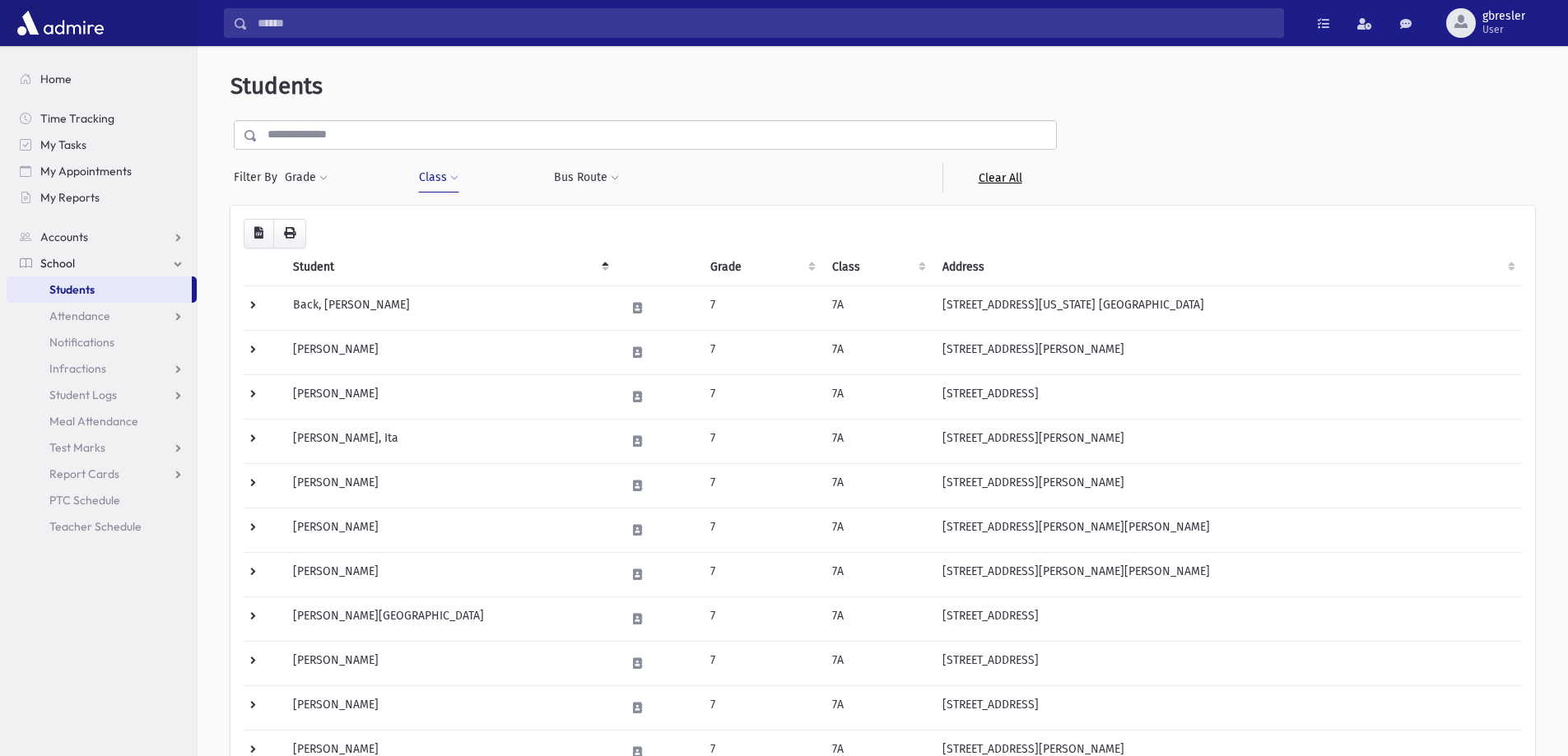
click at [990, 182] on link "Clear All" at bounding box center [999, 177] width 114 height 29
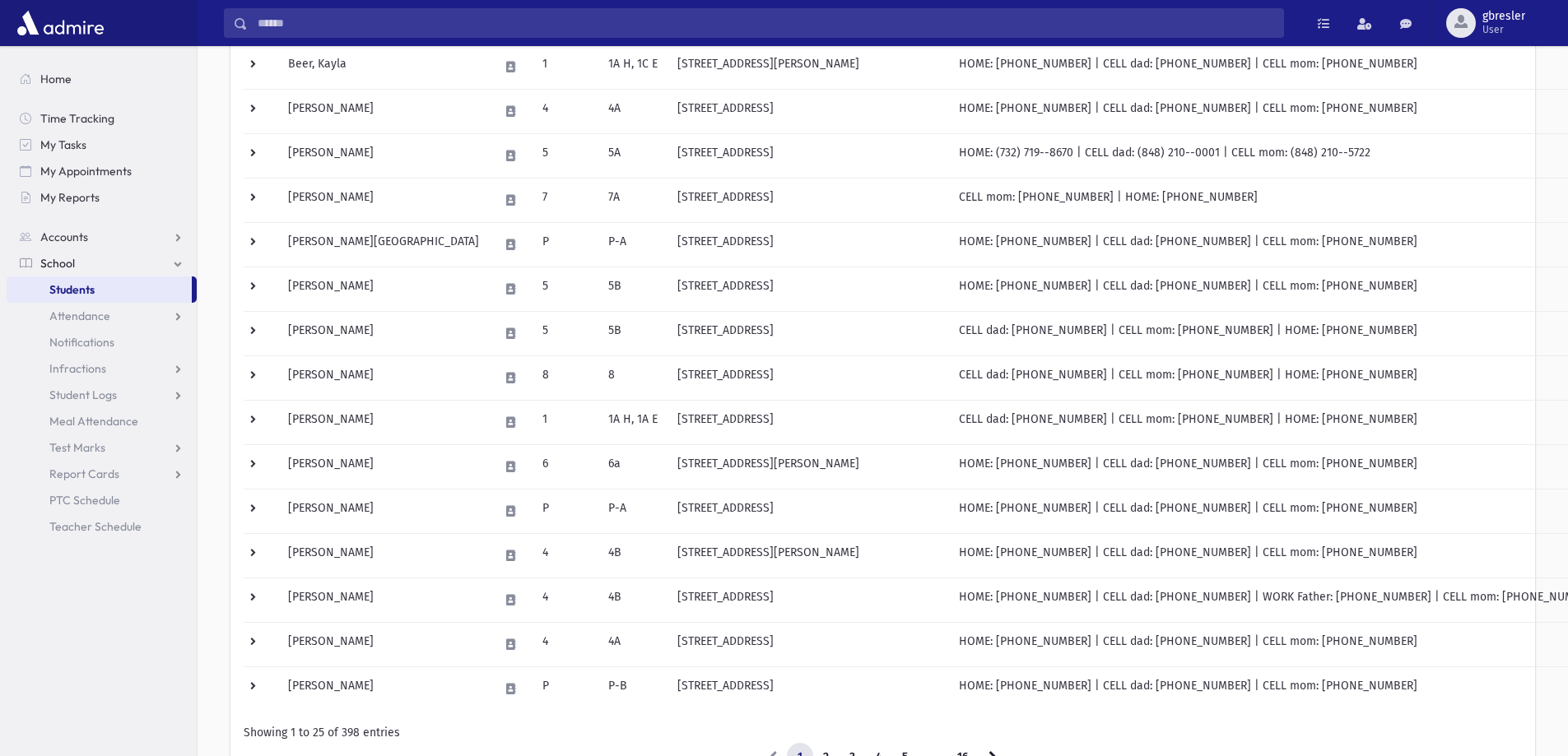
scroll to position [819, 0]
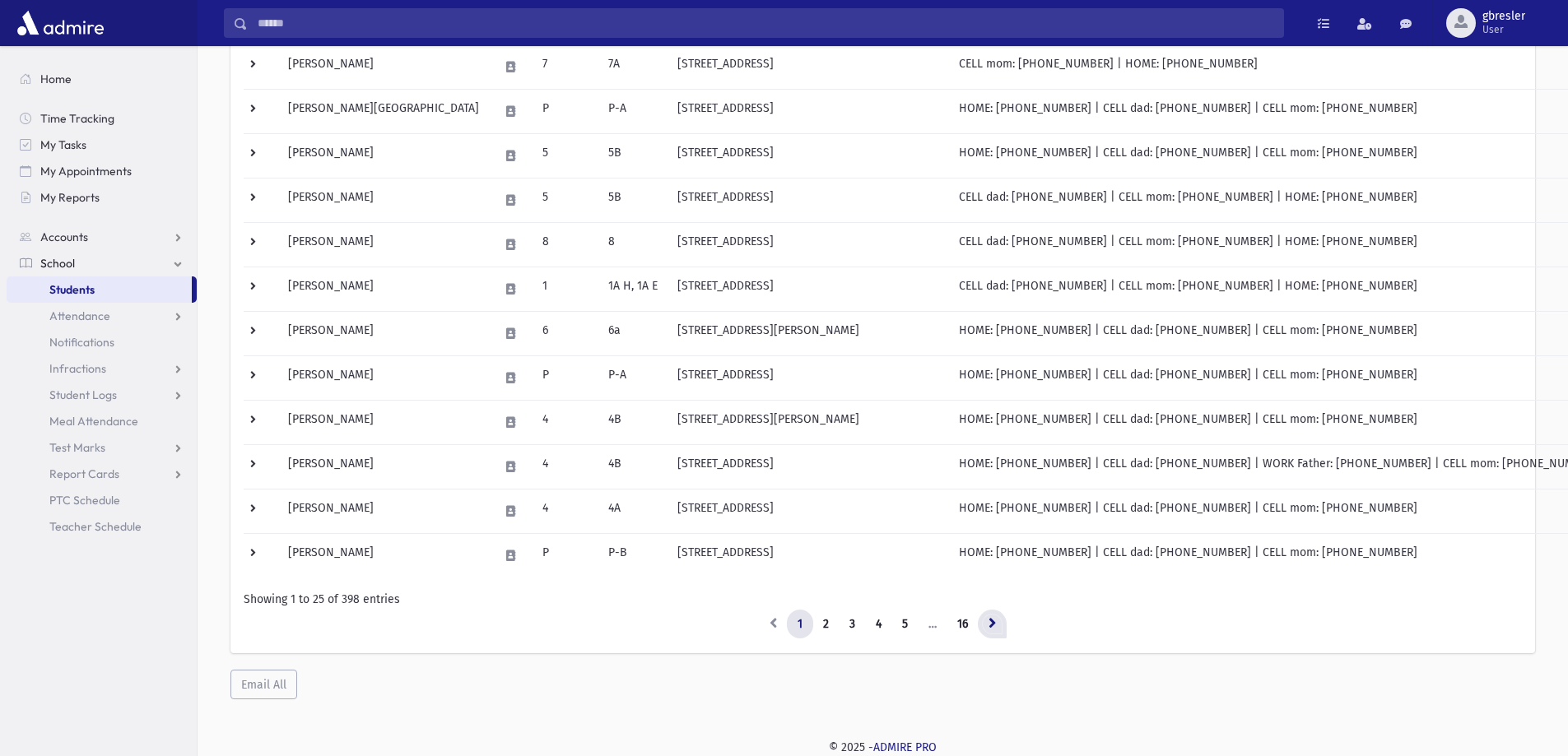
click at [993, 633] on link at bounding box center [993, 624] width 29 height 29
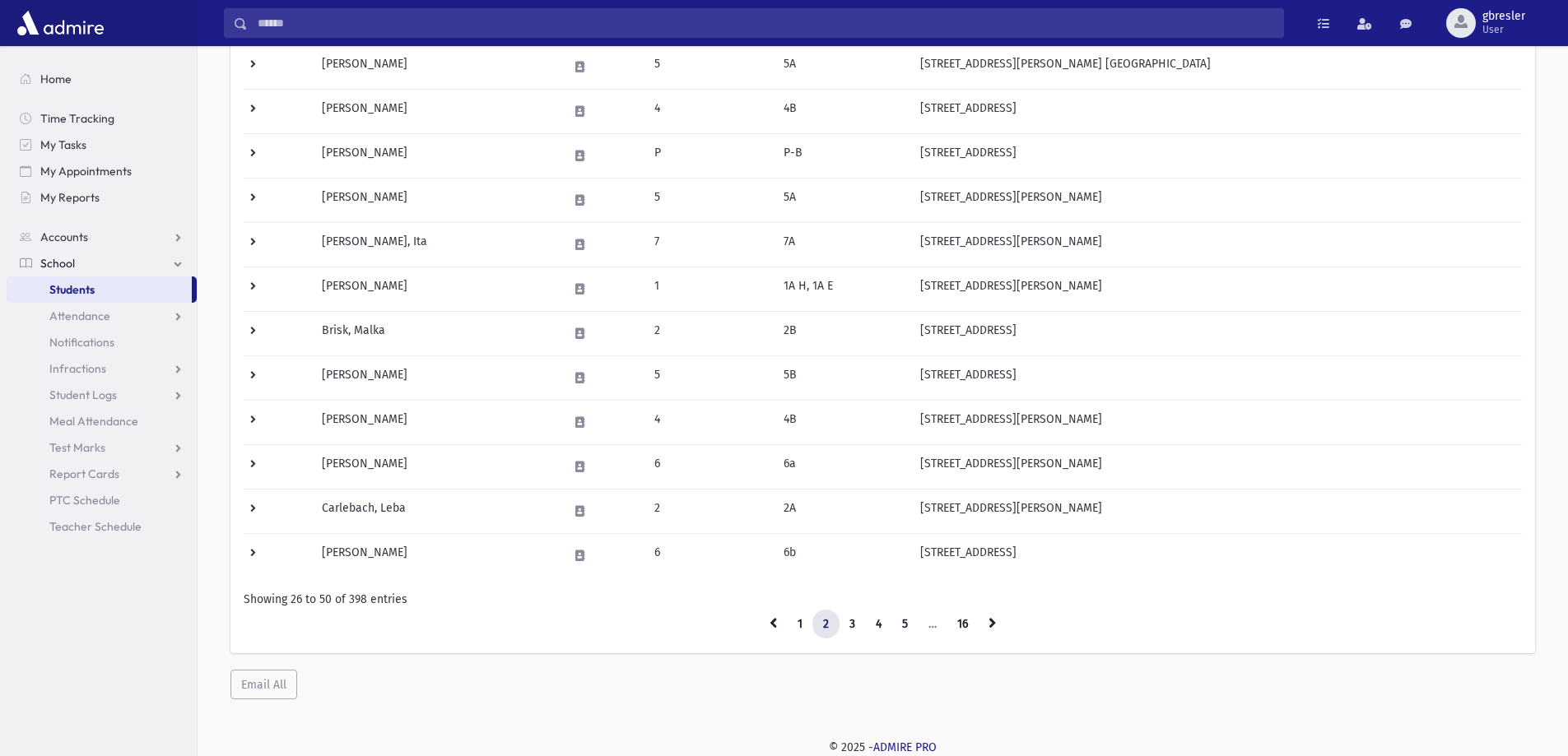
click at [993, 633] on link at bounding box center [993, 624] width 29 height 29
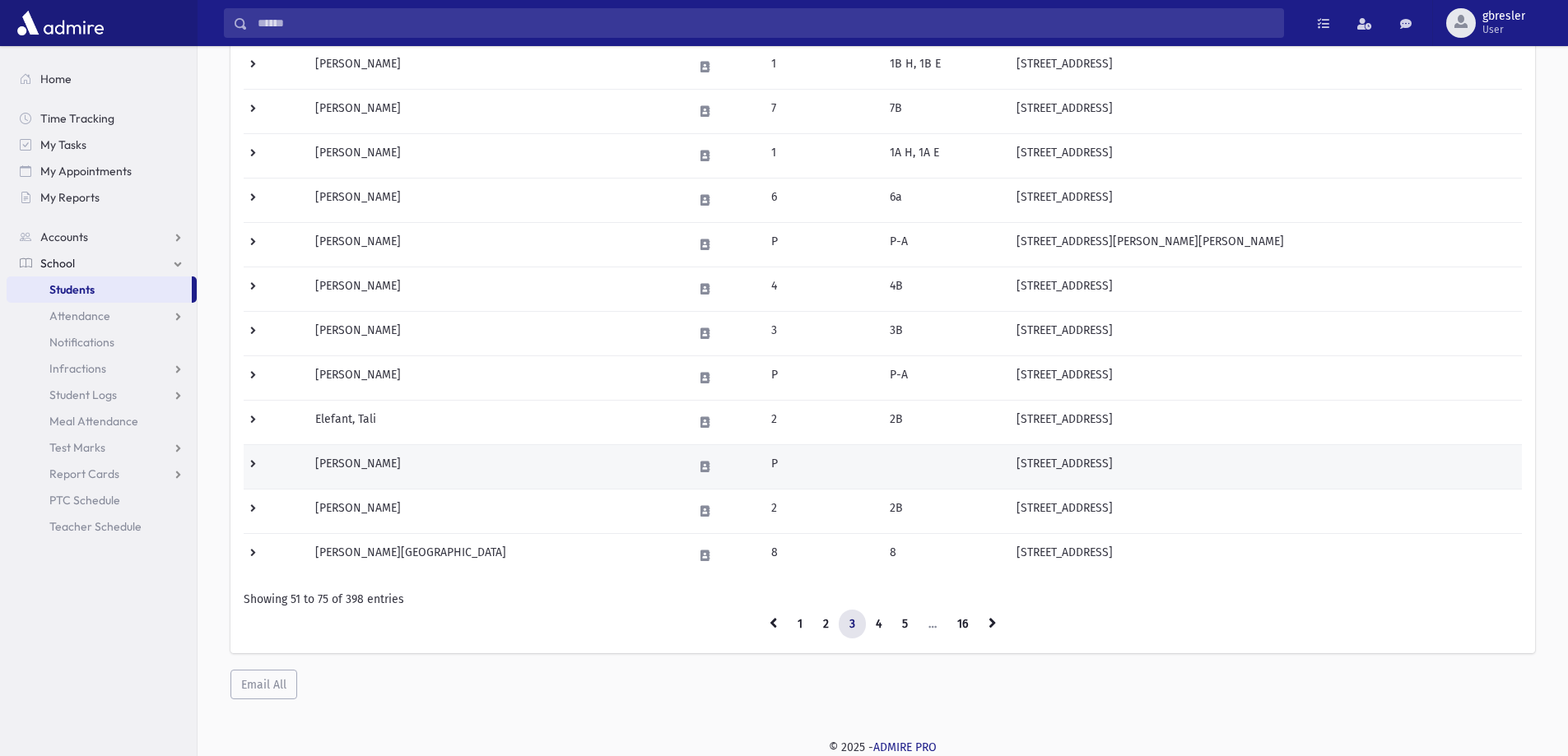
click at [395, 465] on td "[PERSON_NAME]" at bounding box center [494, 467] width 378 height 45
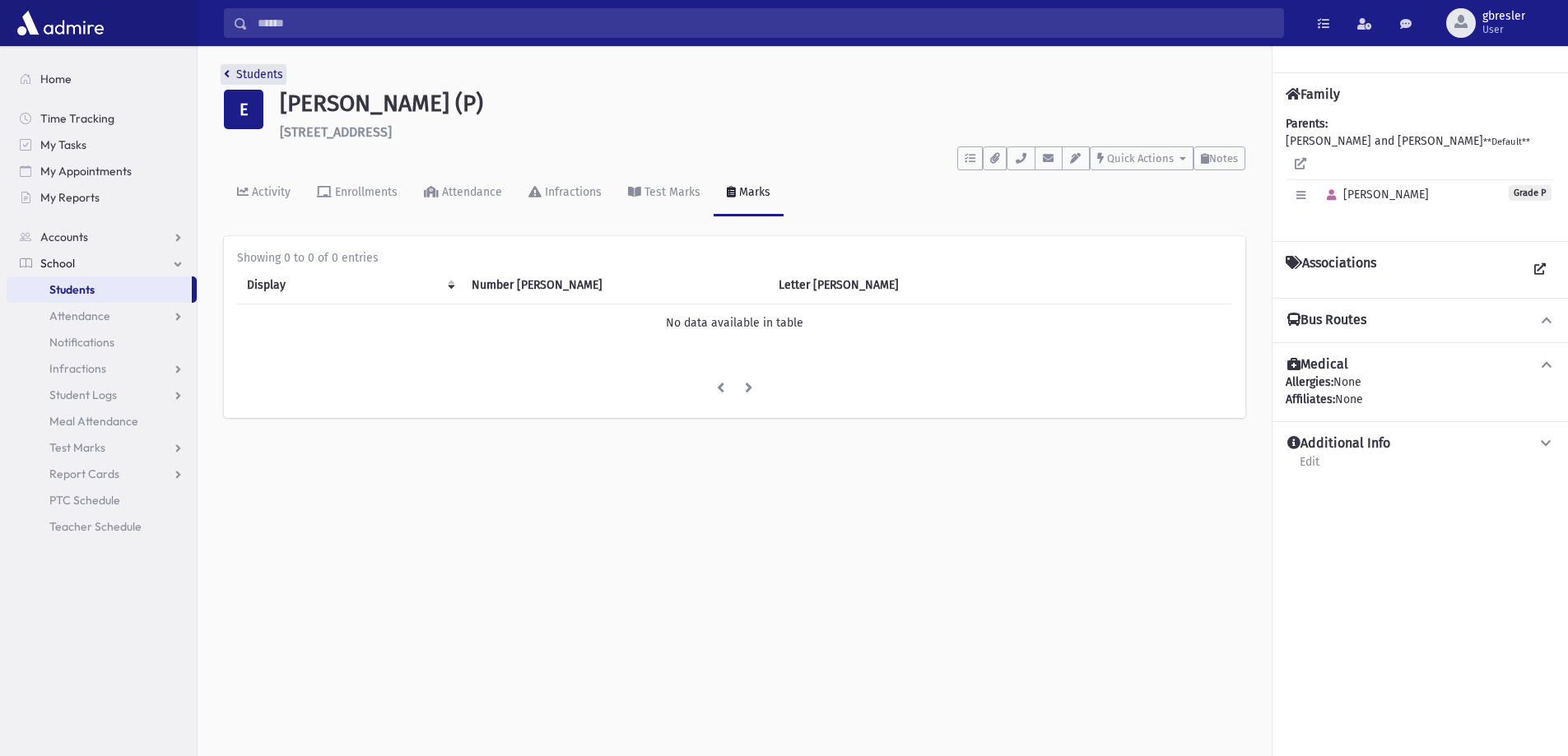
click at [255, 74] on link "Students" at bounding box center [253, 74] width 59 height 14
